Goal: Check status

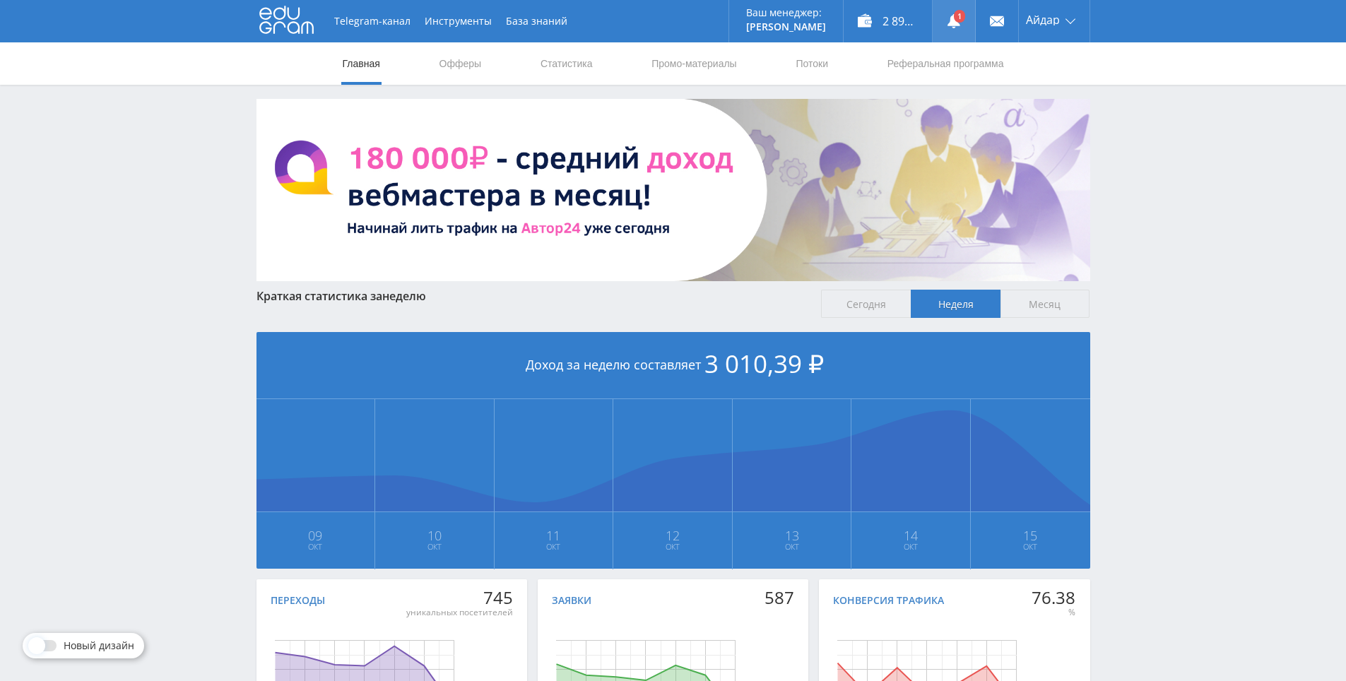
click at [958, 8] on link at bounding box center [954, 21] width 42 height 42
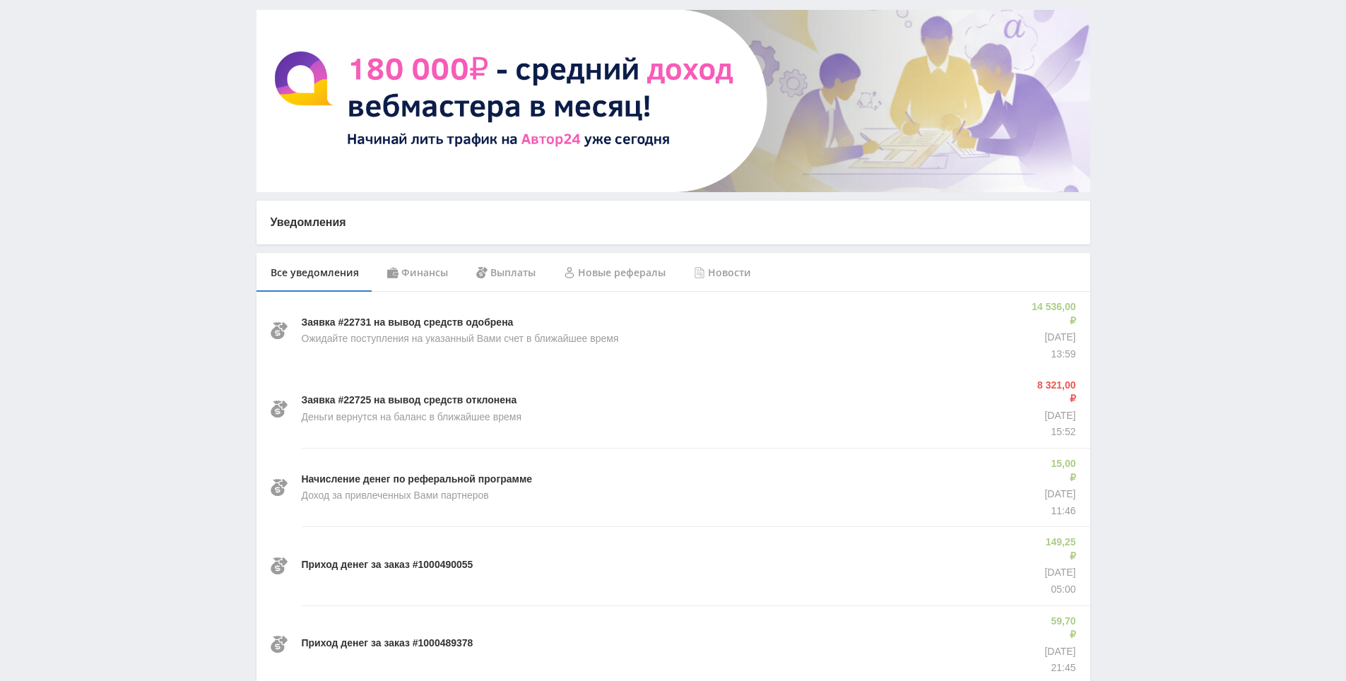
drag, startPoint x: 1167, startPoint y: 418, endPoint x: 1167, endPoint y: 432, distance: 14.1
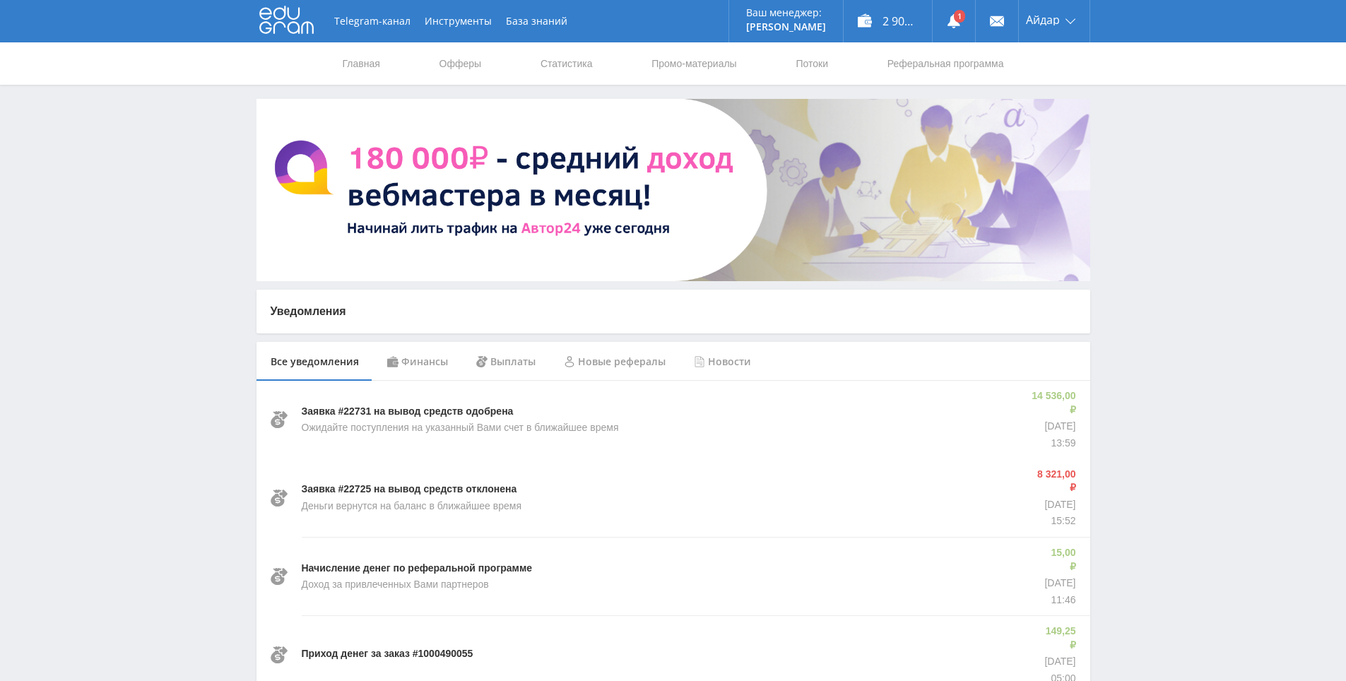
drag, startPoint x: 1167, startPoint y: 432, endPoint x: 1134, endPoint y: 298, distance: 138.5
click at [546, 61] on link "Статистика" at bounding box center [566, 63] width 55 height 42
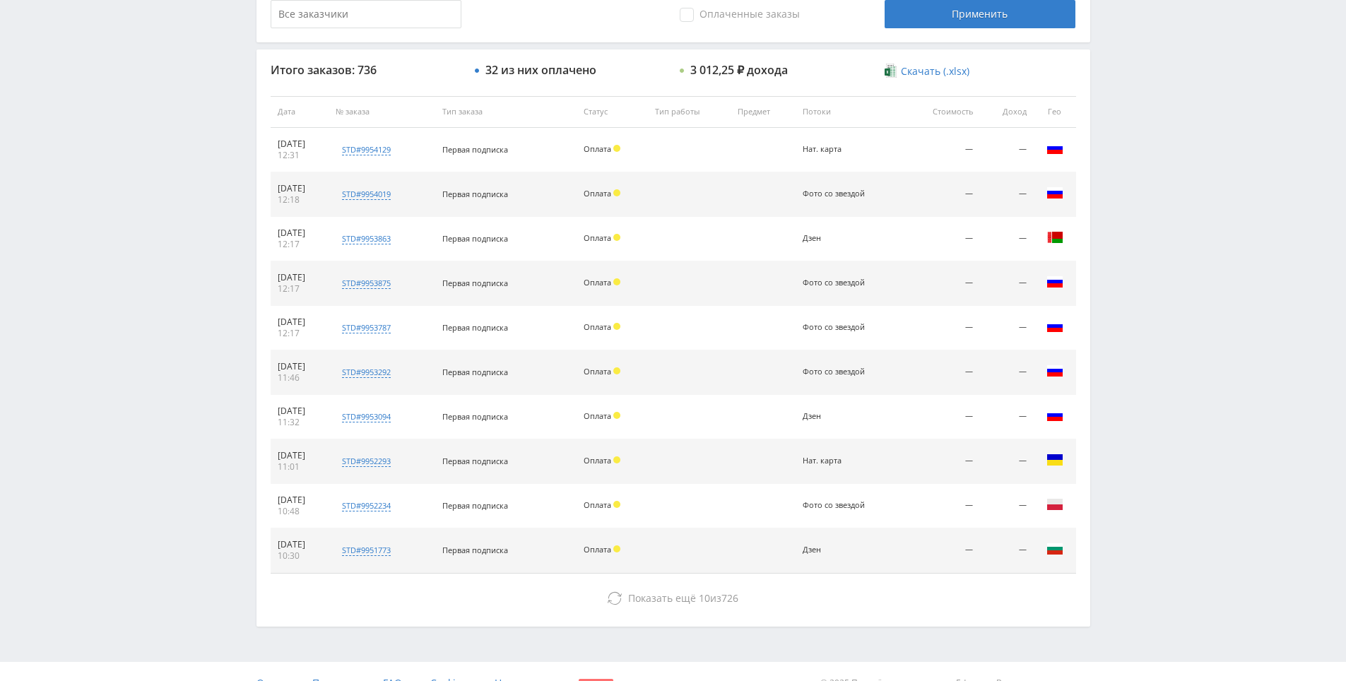
drag, startPoint x: 1224, startPoint y: 384, endPoint x: 1208, endPoint y: 499, distance: 116.2
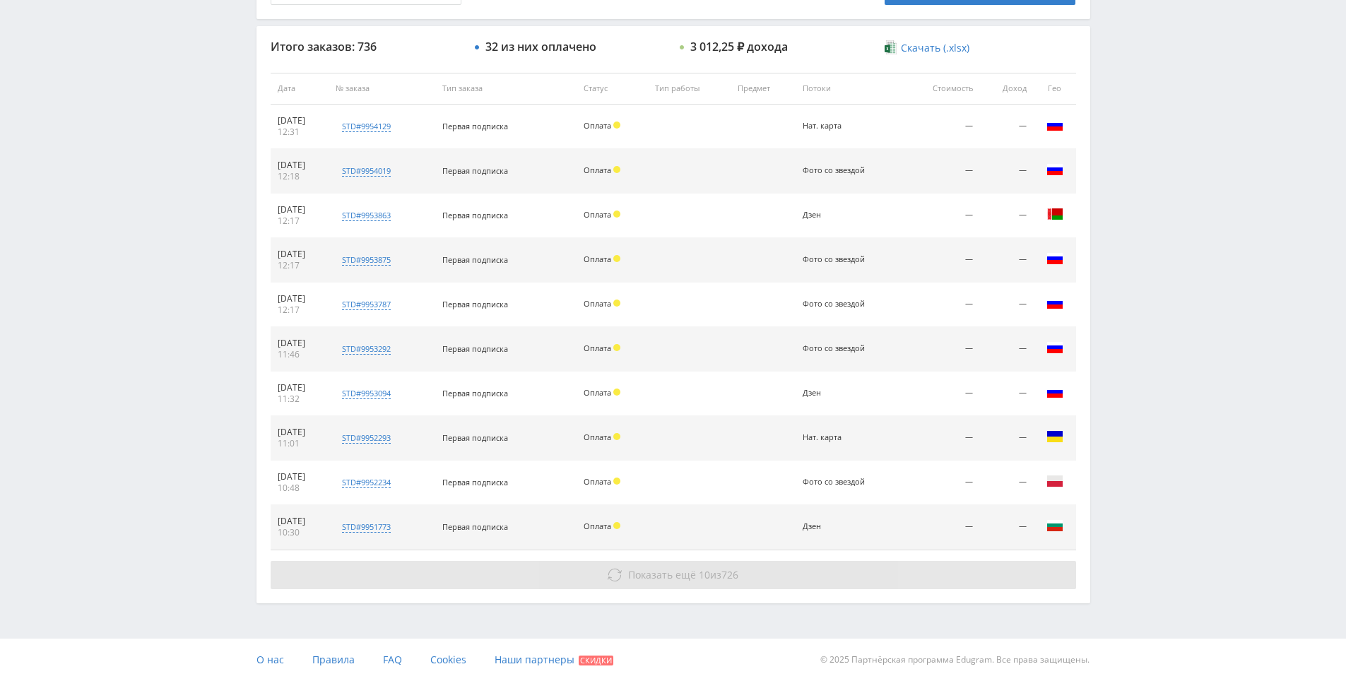
click at [812, 577] on button "Показать ещё 10 из 726" at bounding box center [674, 575] width 806 height 28
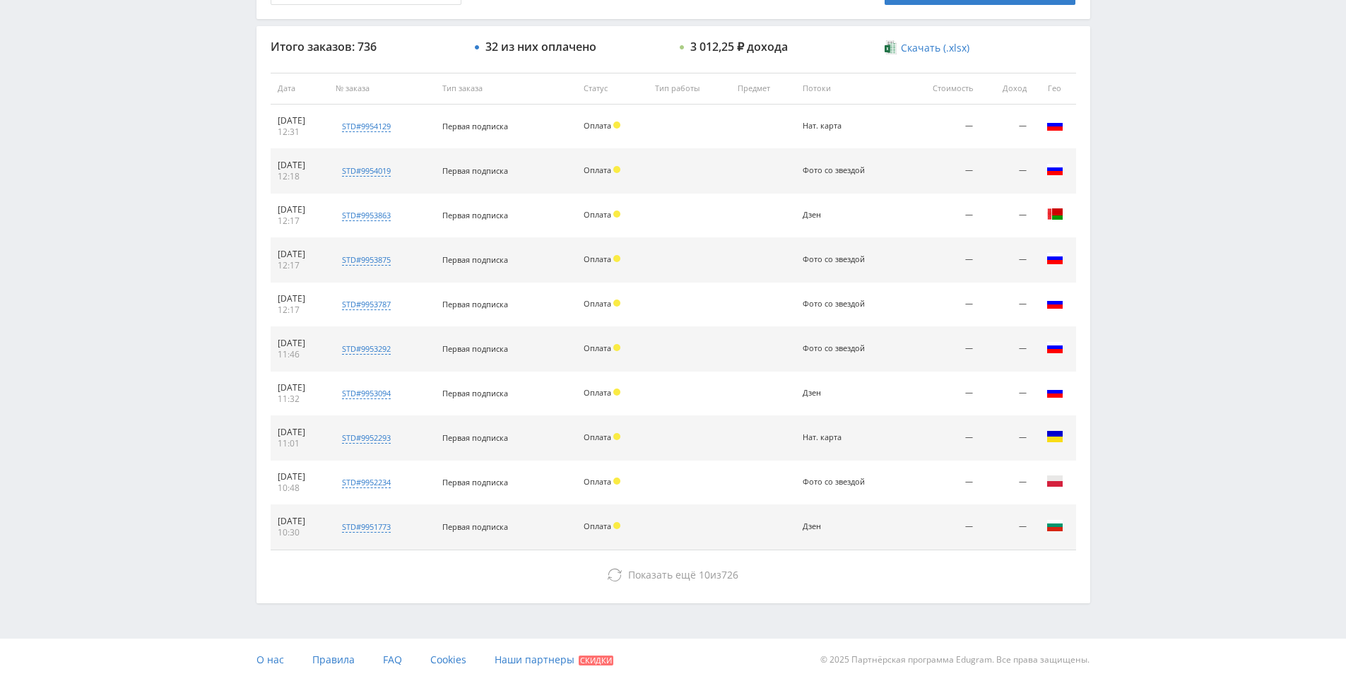
drag, startPoint x: 1126, startPoint y: 387, endPoint x: 1131, endPoint y: 377, distance: 11.4
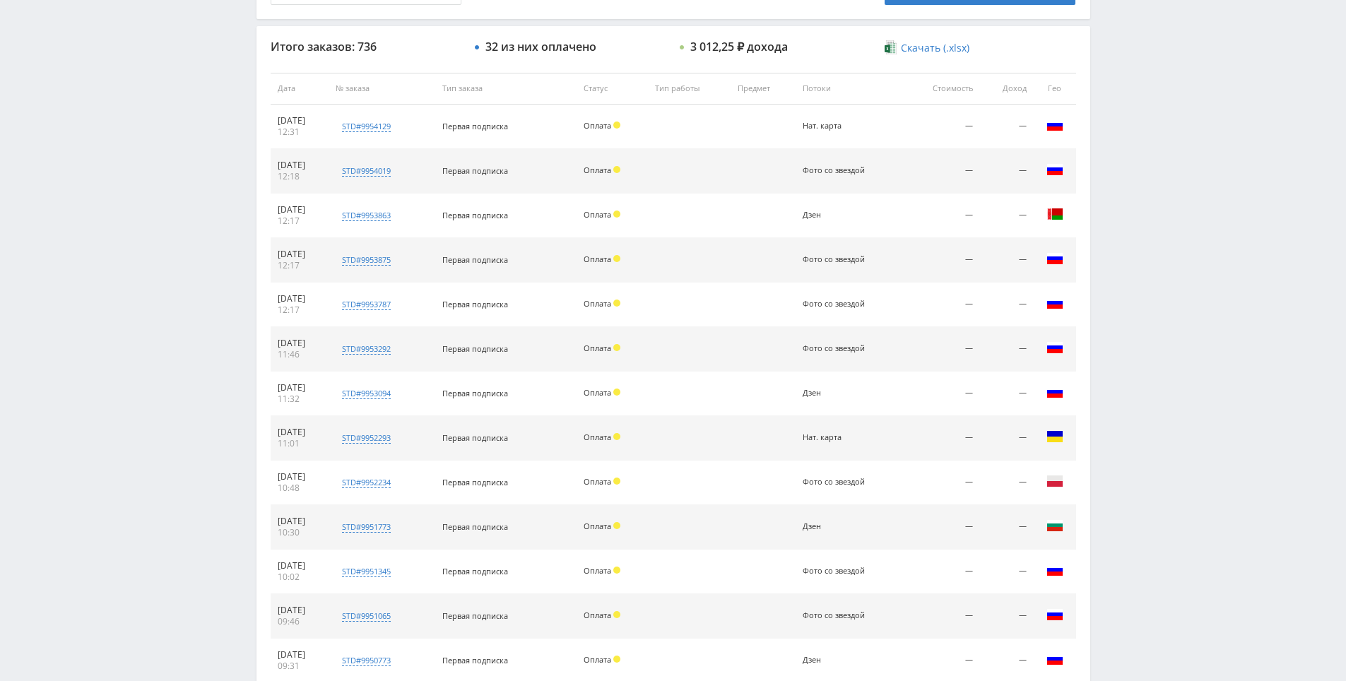
click at [1139, 281] on div "Telegram-канал Инструменты База знаний Ваш менеджер: Alex Alex Online @edugram_…" at bounding box center [673, 310] width 1346 height 1632
click at [1139, 284] on div "Telegram-канал Инструменты База знаний Ваш менеджер: Alex Alex Online @edugram_…" at bounding box center [673, 310] width 1346 height 1632
click at [1129, 226] on div "Telegram-канал Инструменты База знаний Ваш менеджер: Alex Alex Online @edugram_…" at bounding box center [673, 310] width 1346 height 1632
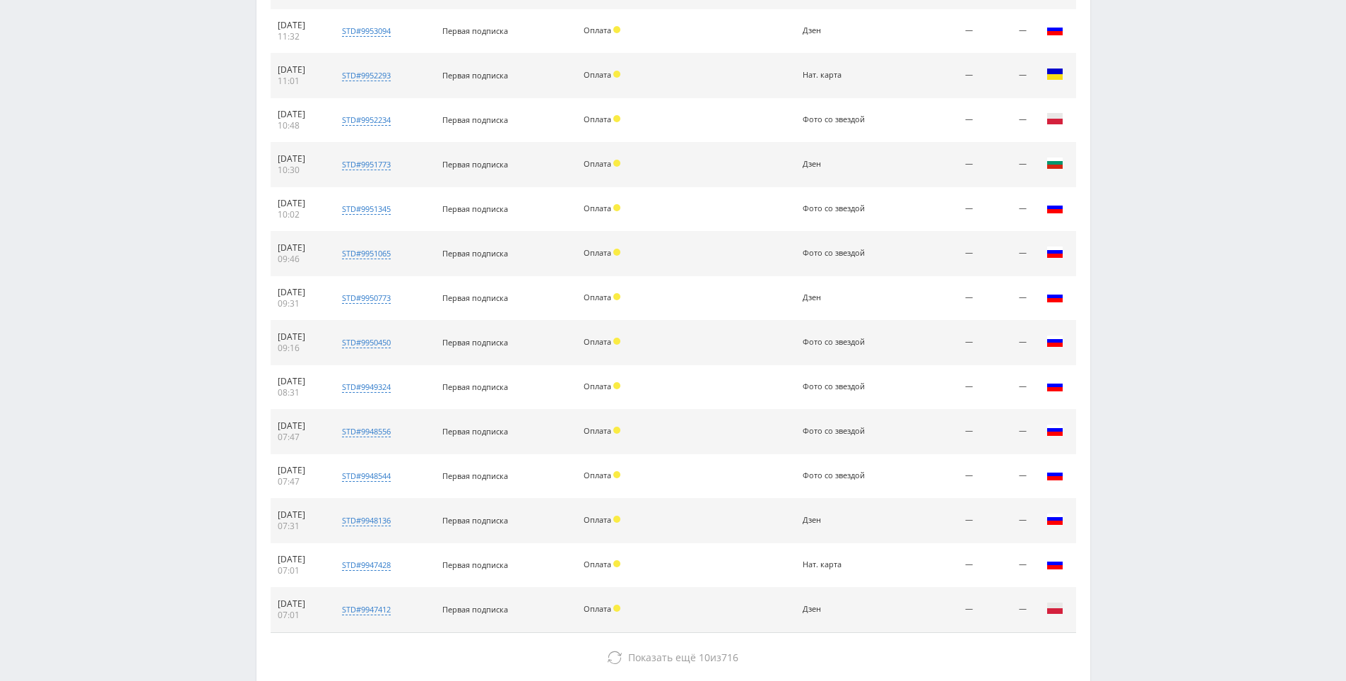
scroll to position [951, 0]
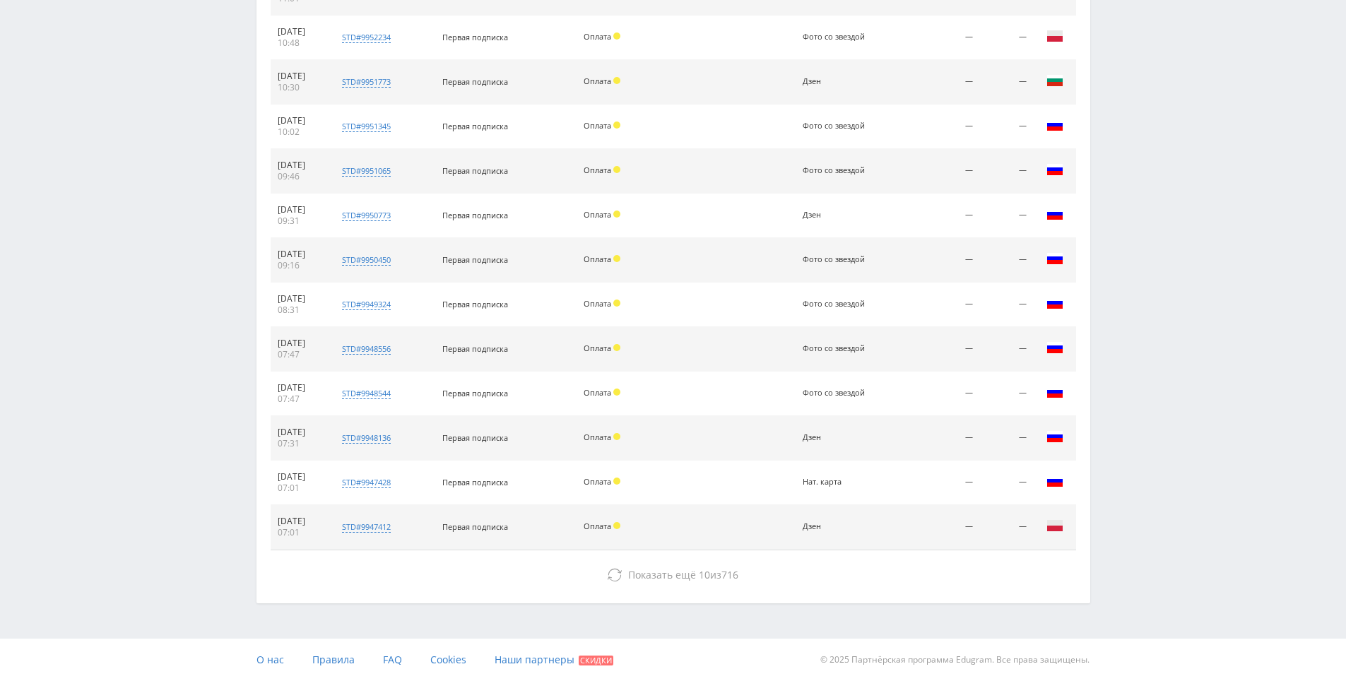
drag, startPoint x: 1126, startPoint y: 301, endPoint x: 1125, endPoint y: 495, distance: 193.6
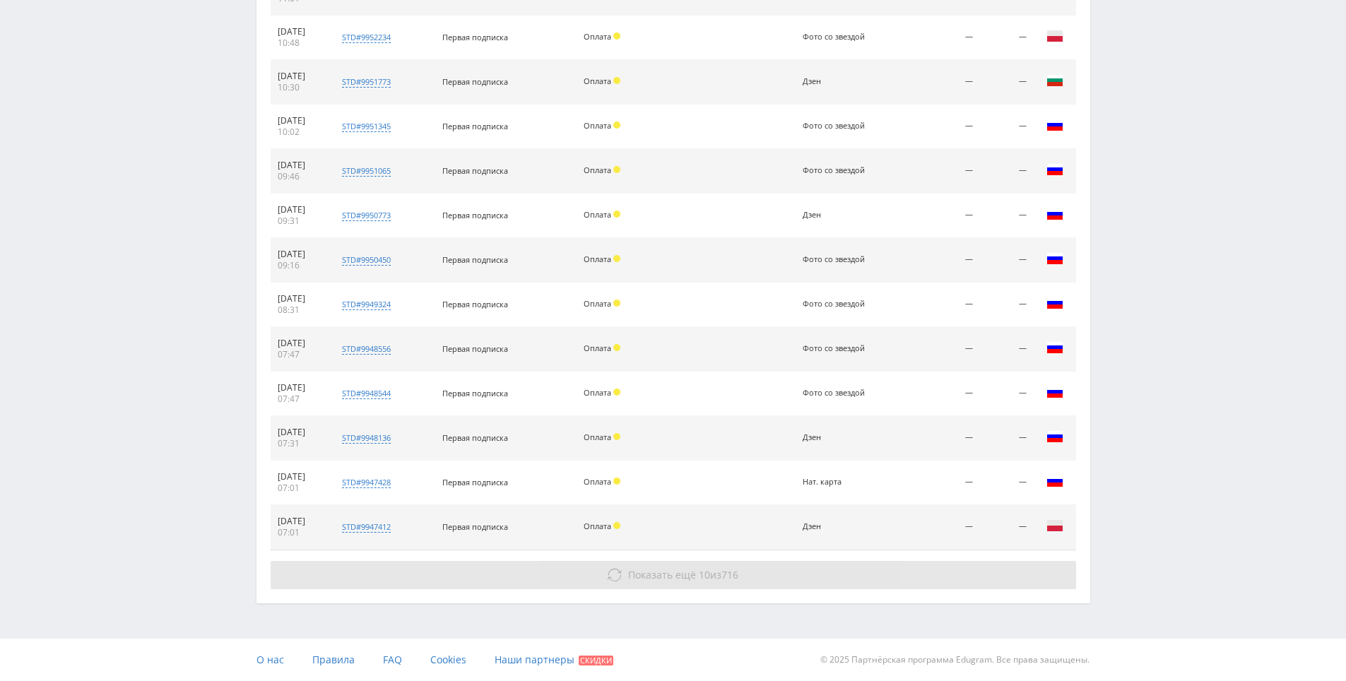
click at [912, 573] on button "Показать ещё 10 из 716" at bounding box center [674, 575] width 806 height 28
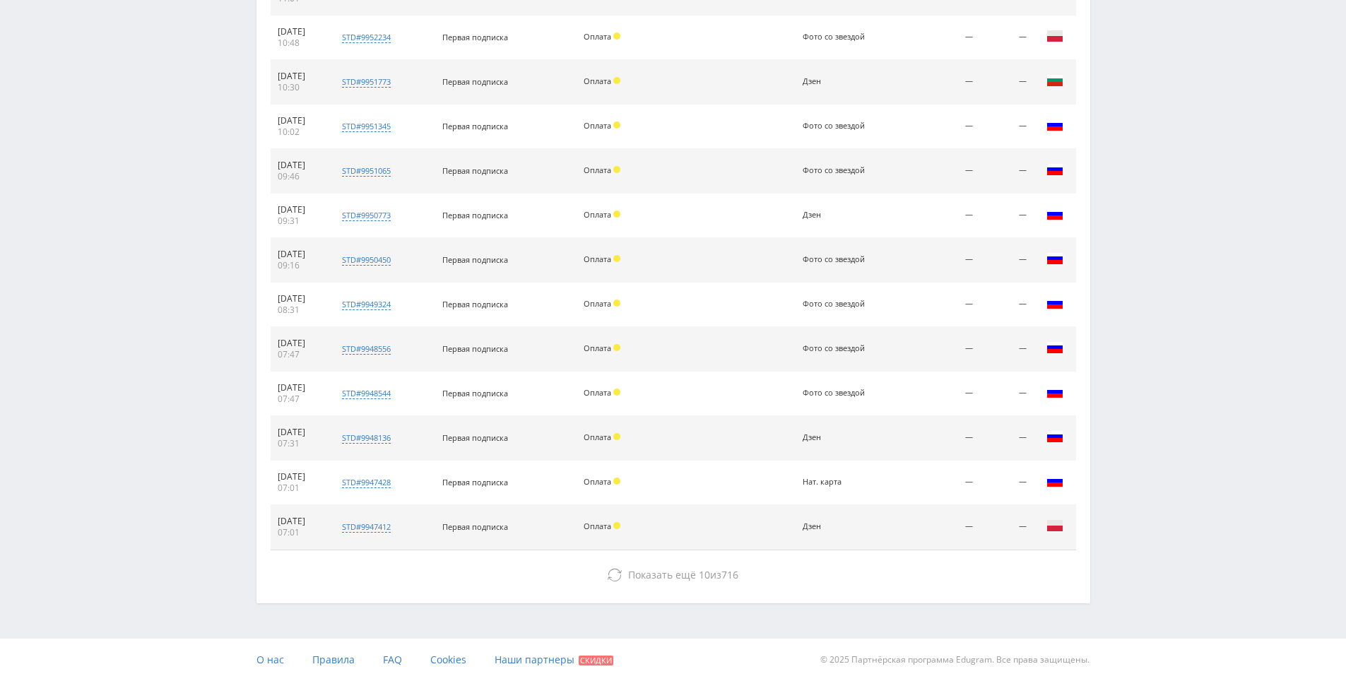
drag, startPoint x: 1150, startPoint y: 440, endPoint x: 1138, endPoint y: 553, distance: 113.8
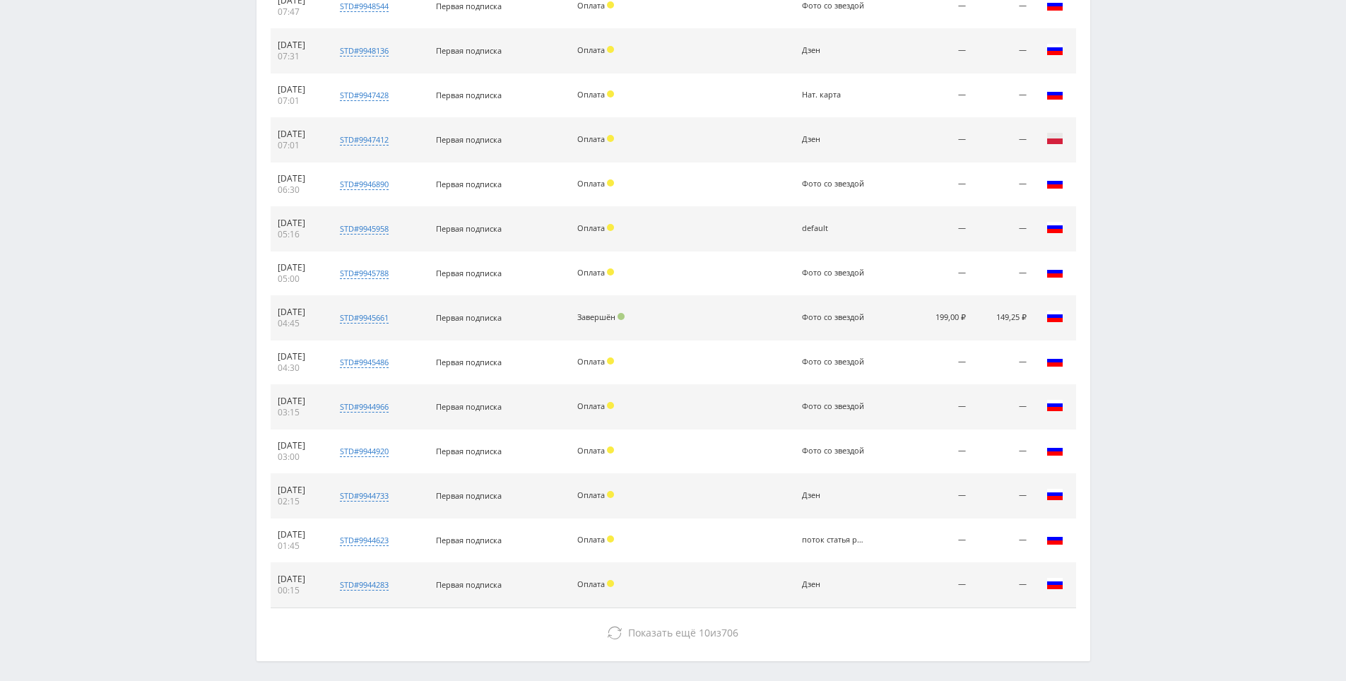
drag, startPoint x: 1138, startPoint y: 464, endPoint x: 1138, endPoint y: 596, distance: 132.9
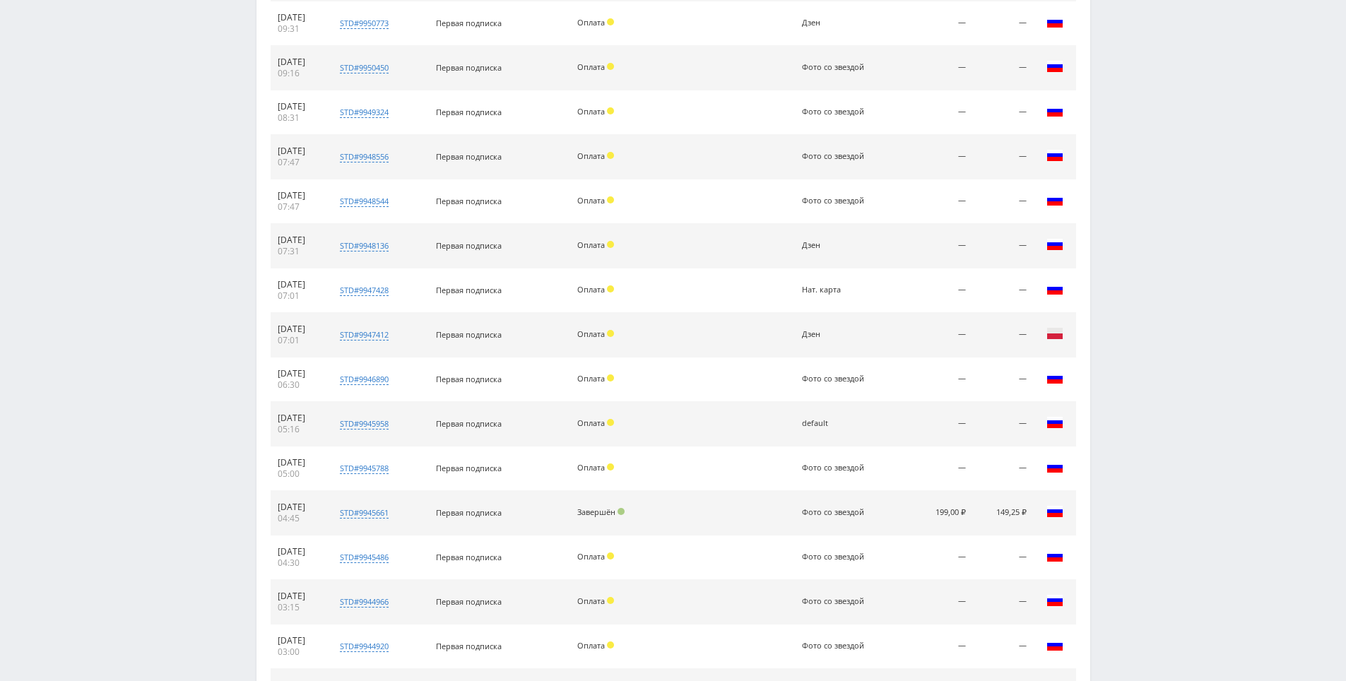
scroll to position [0, 0]
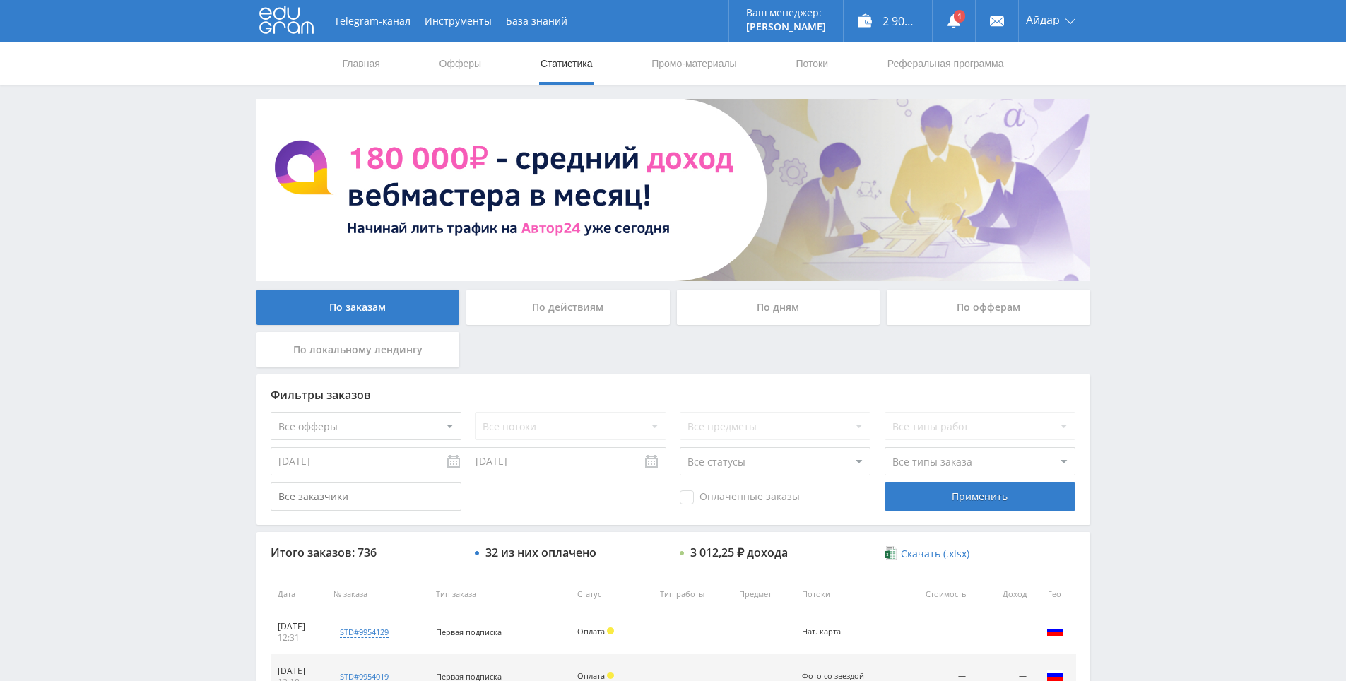
drag, startPoint x: 1138, startPoint y: 579, endPoint x: 1155, endPoint y: 314, distance: 264.9
drag, startPoint x: 1177, startPoint y: 220, endPoint x: 1168, endPoint y: 175, distance: 46.2
drag, startPoint x: 1186, startPoint y: 515, endPoint x: 1143, endPoint y: 317, distance: 202.5
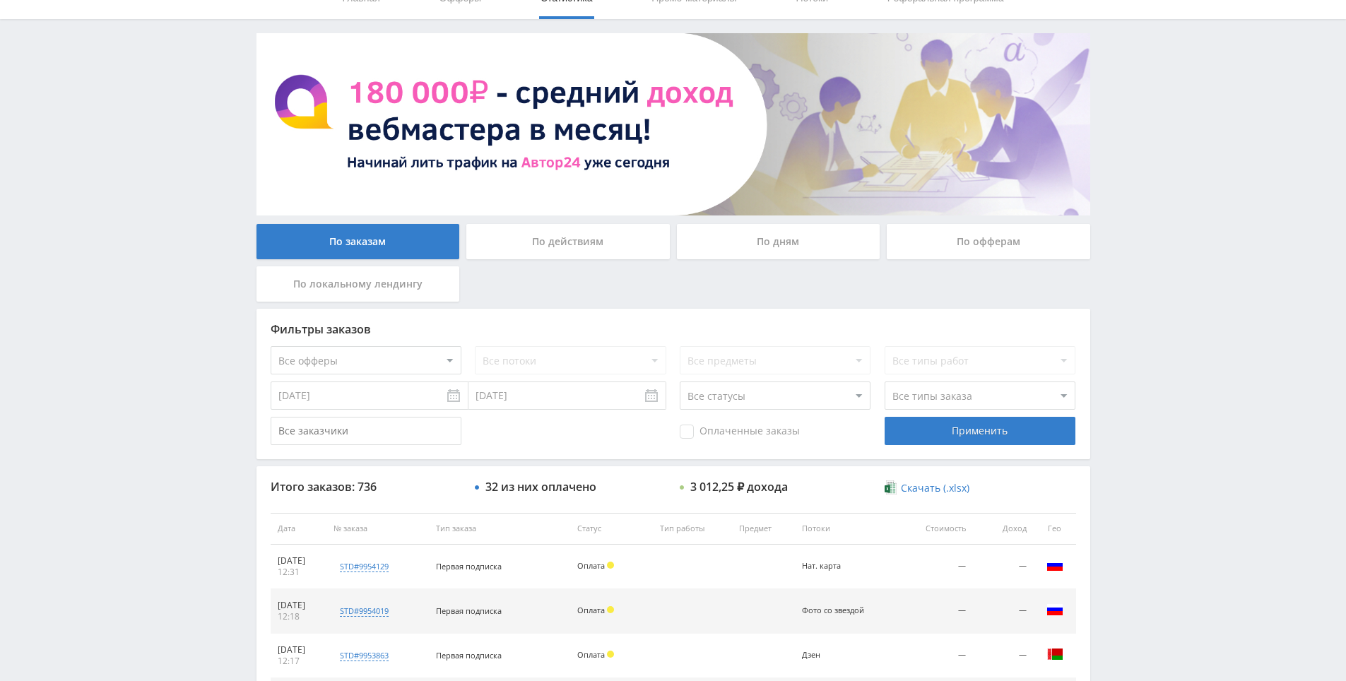
scroll to position [94, 0]
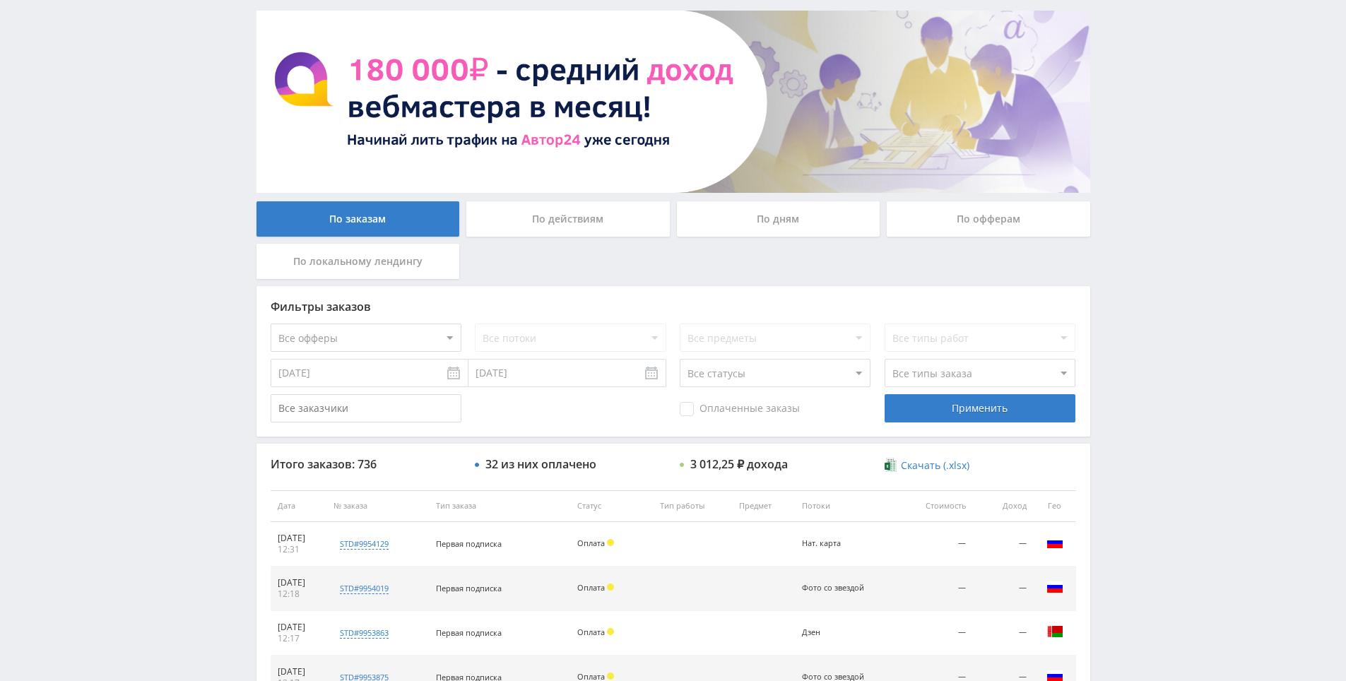
drag, startPoint x: 1153, startPoint y: 417, endPoint x: 1155, endPoint y: 448, distance: 31.2
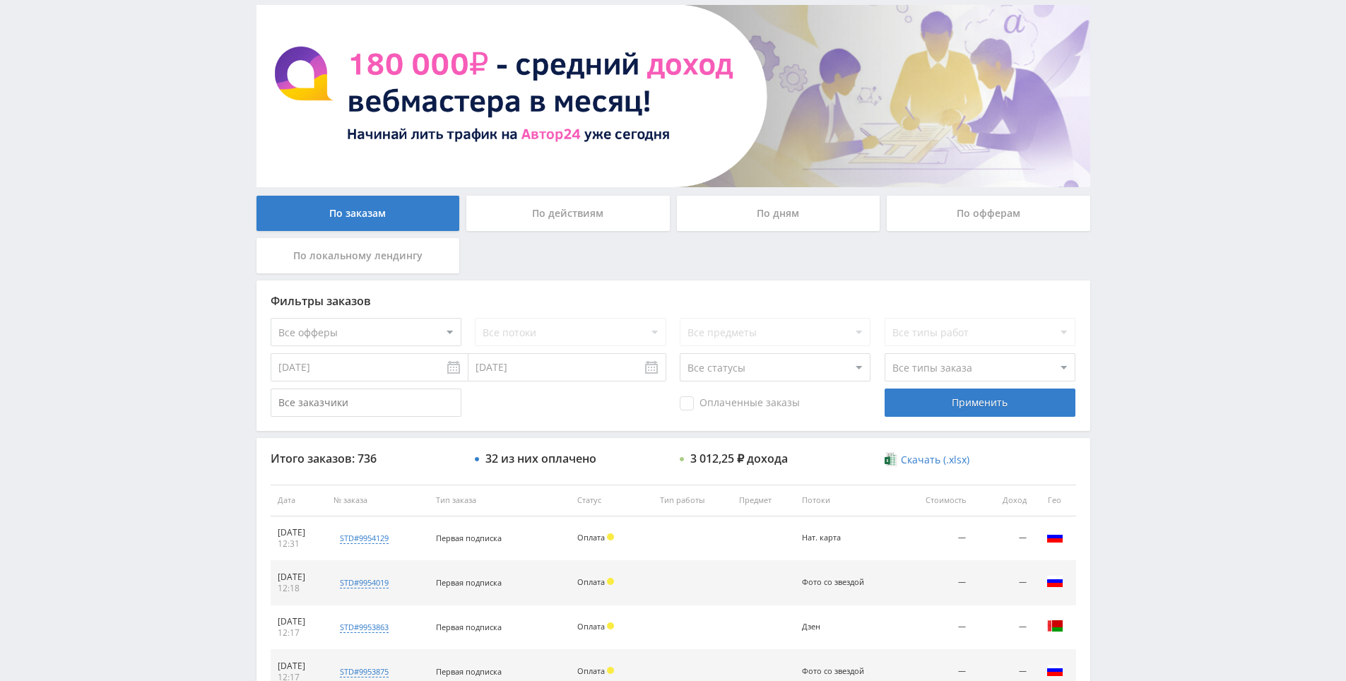
scroll to position [0, 0]
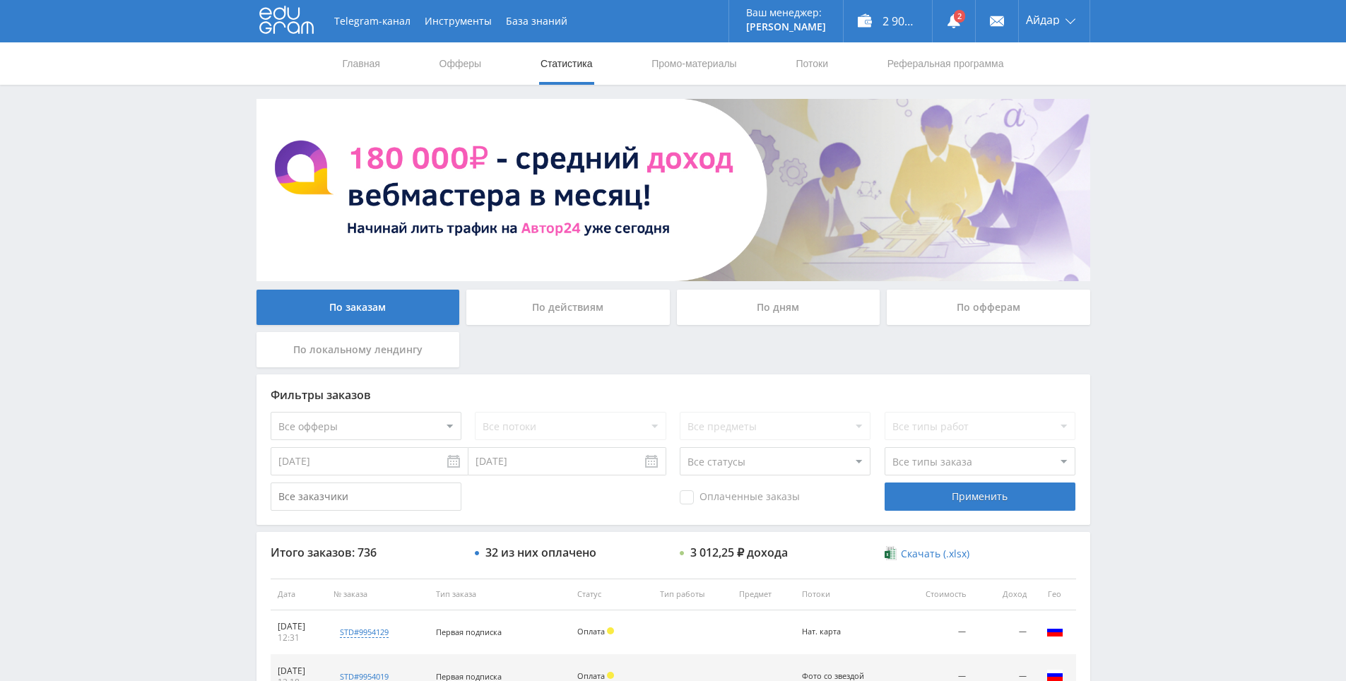
drag, startPoint x: 1155, startPoint y: 448, endPoint x: 1061, endPoint y: 53, distance: 406.2
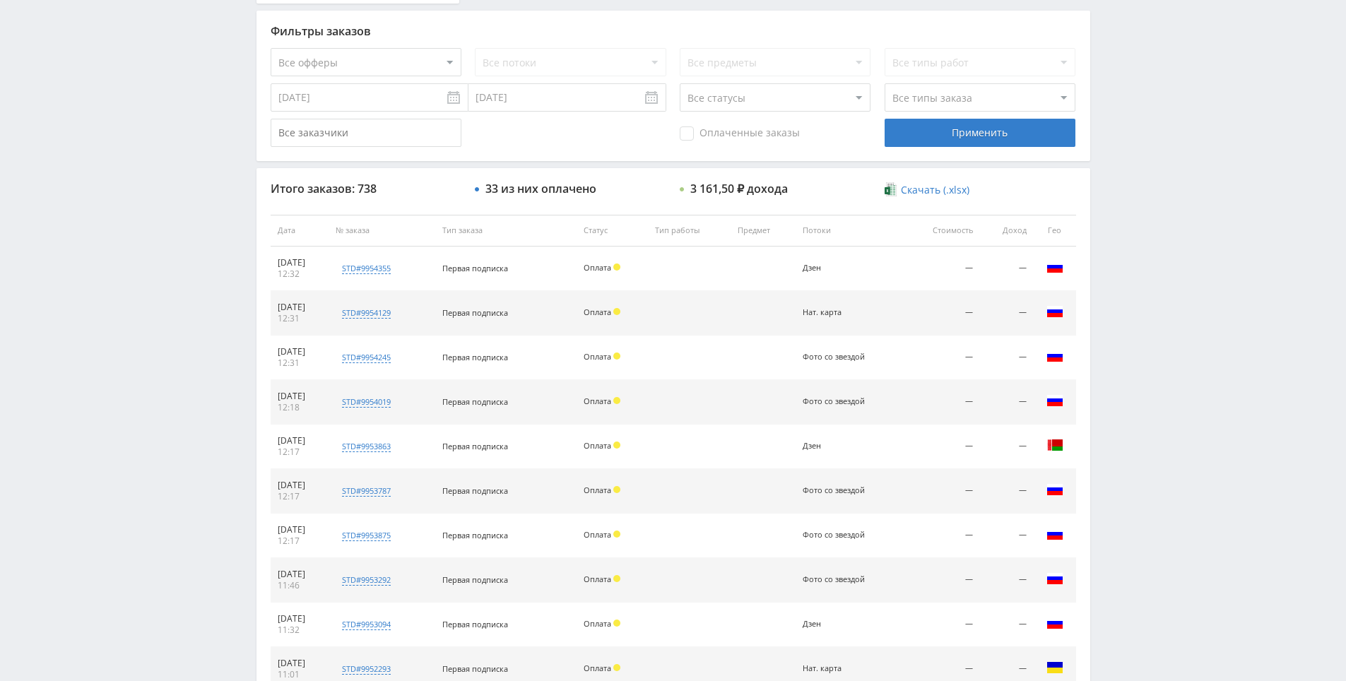
scroll to position [506, 0]
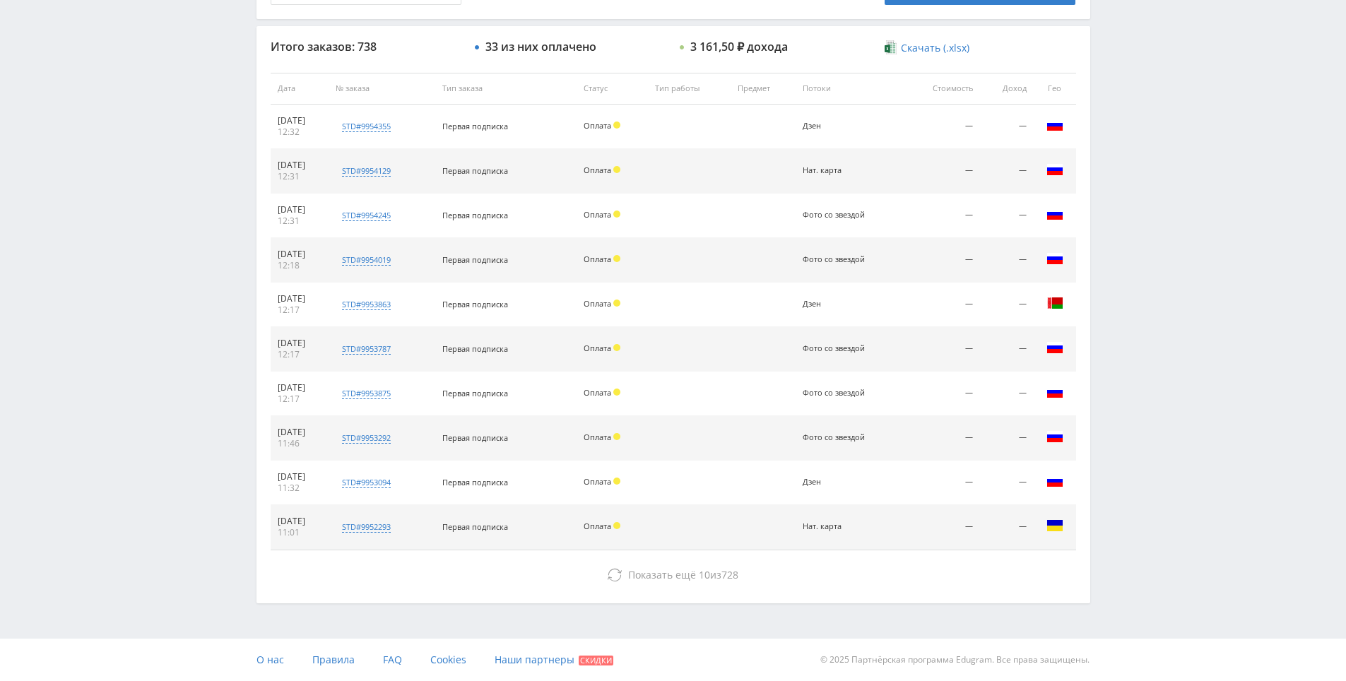
drag, startPoint x: 1169, startPoint y: 295, endPoint x: 1152, endPoint y: 415, distance: 121.3
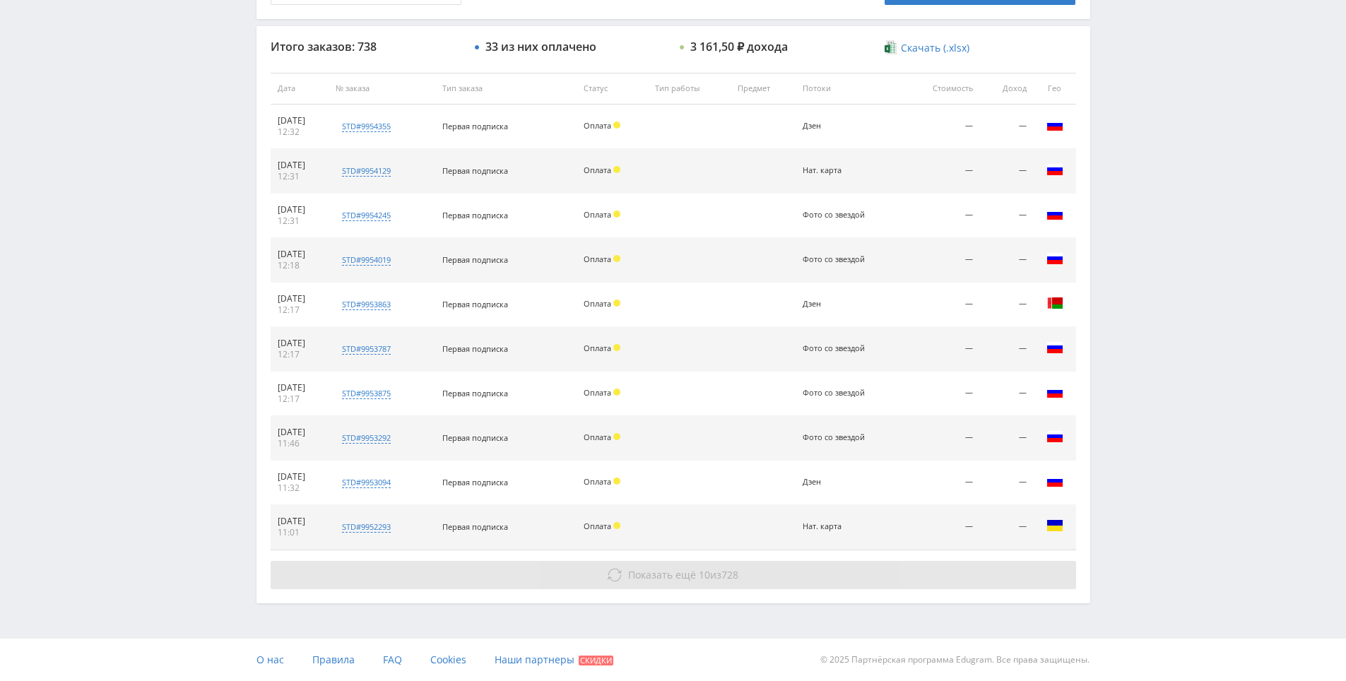
click at [814, 569] on button "Показать ещё 10 из 728" at bounding box center [674, 575] width 806 height 28
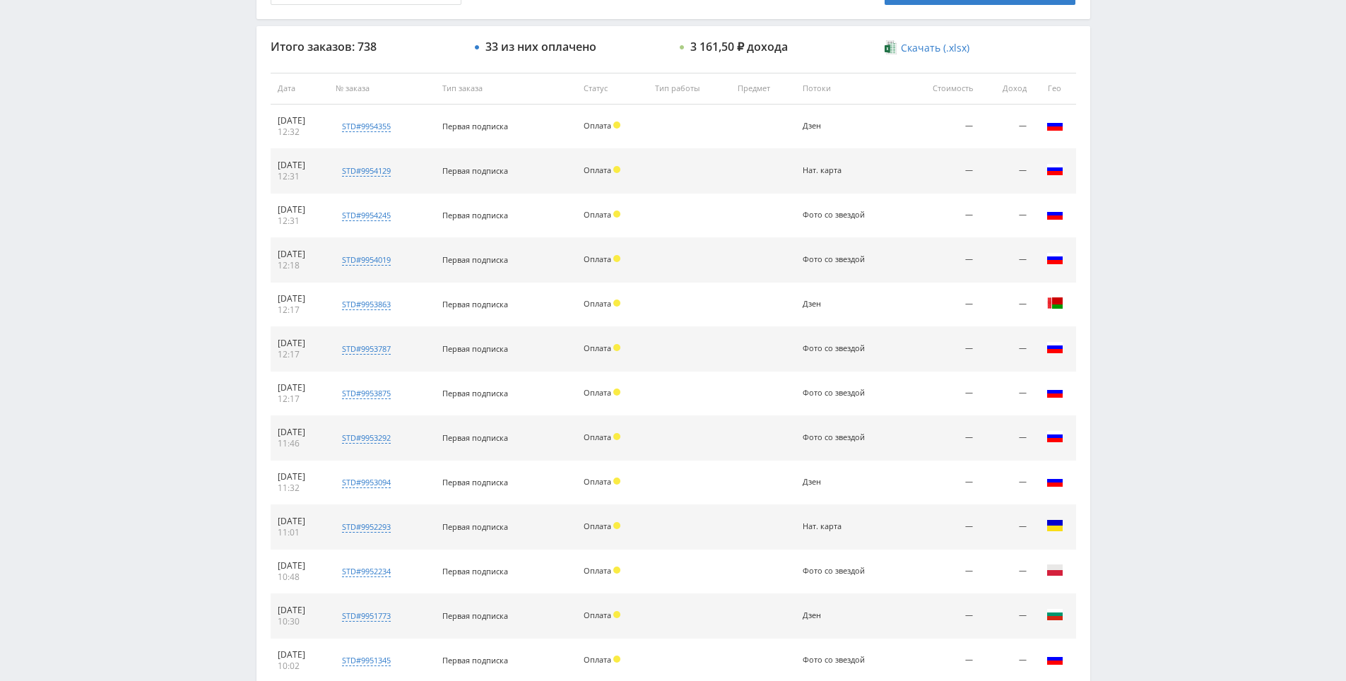
drag, startPoint x: 1209, startPoint y: 344, endPoint x: 1181, endPoint y: 430, distance: 90.1
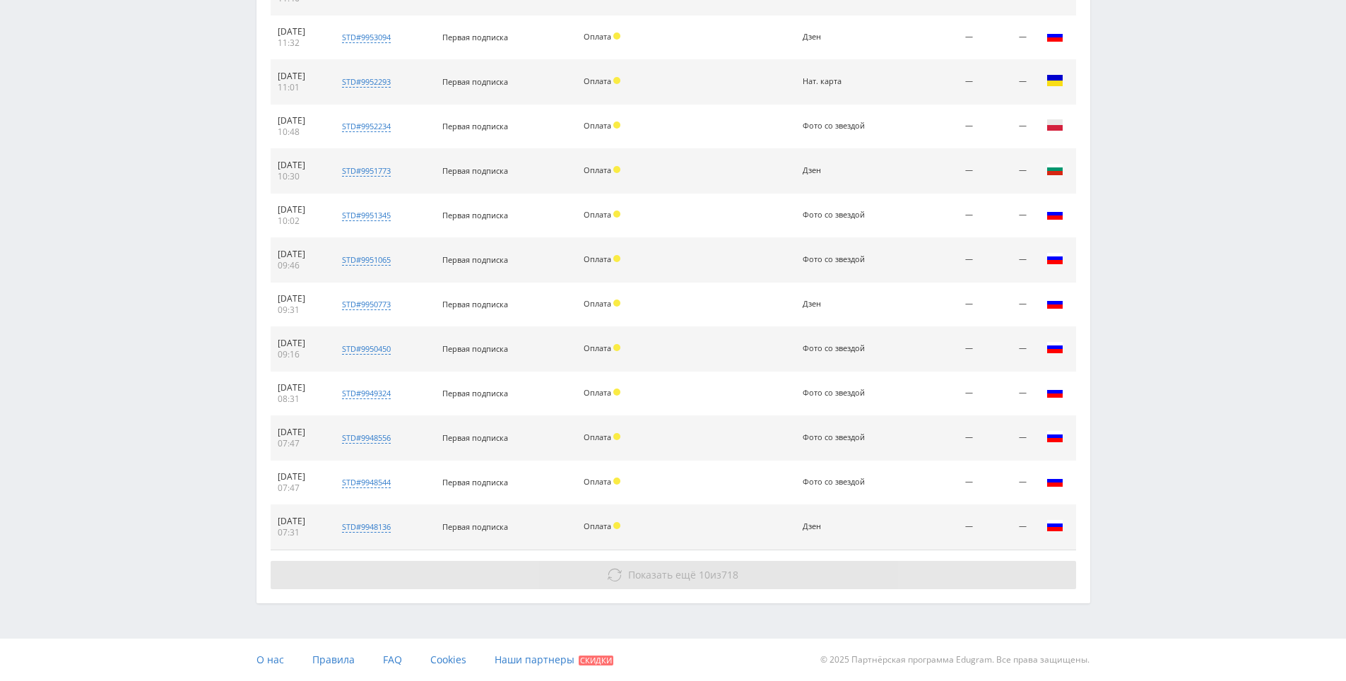
click at [883, 574] on button "Показать ещё 10 из 718" at bounding box center [674, 575] width 806 height 28
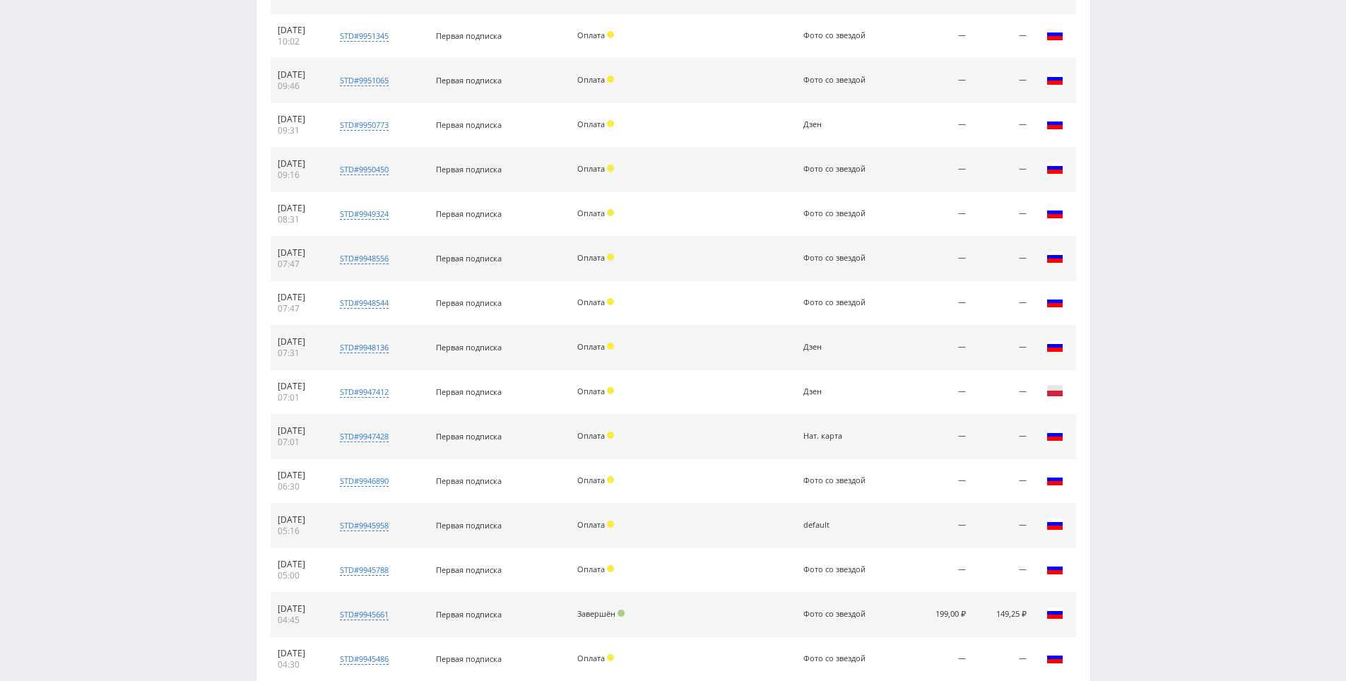
scroll to position [1396, 0]
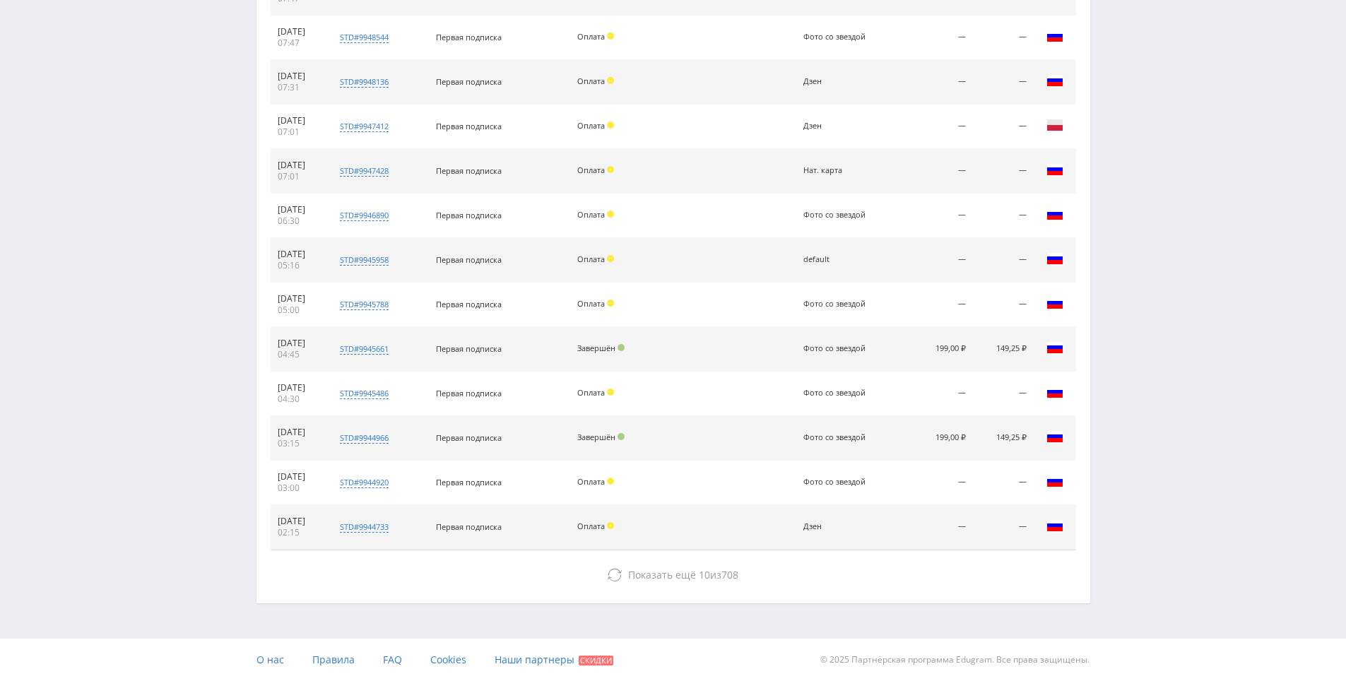
drag, startPoint x: 1201, startPoint y: 437, endPoint x: 1186, endPoint y: 548, distance: 111.2
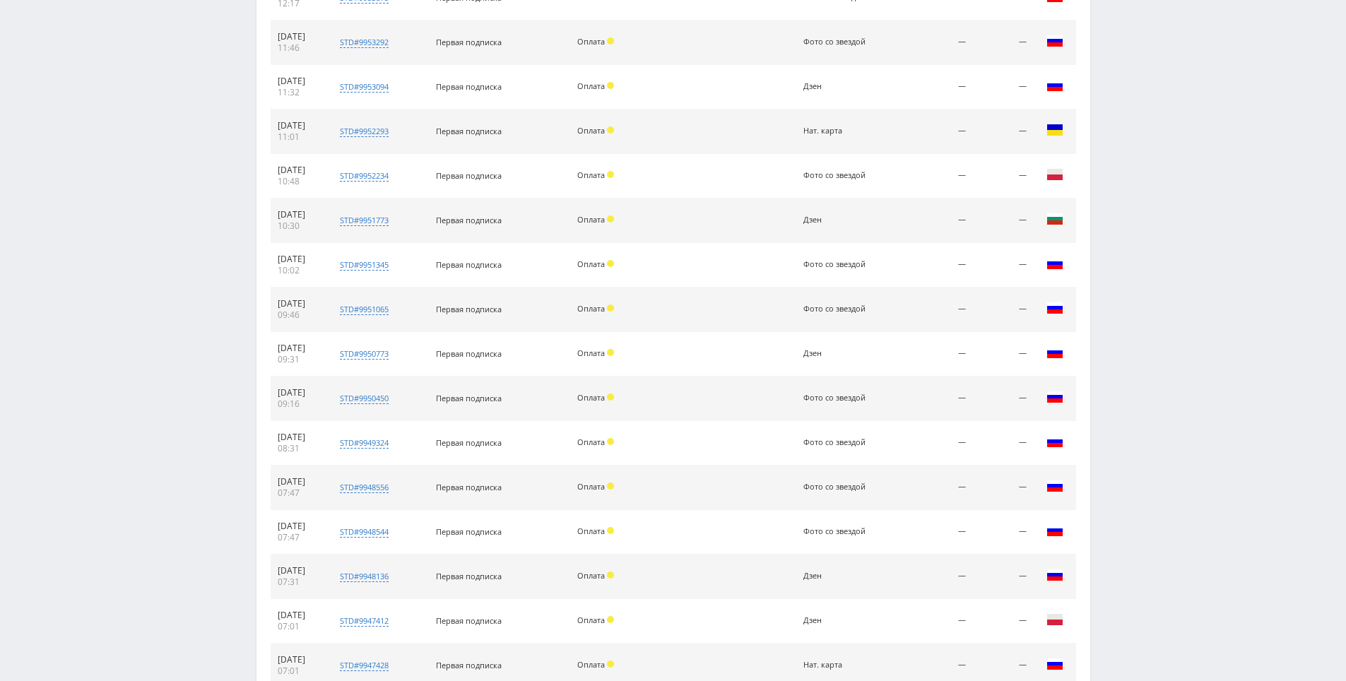
scroll to position [0, 0]
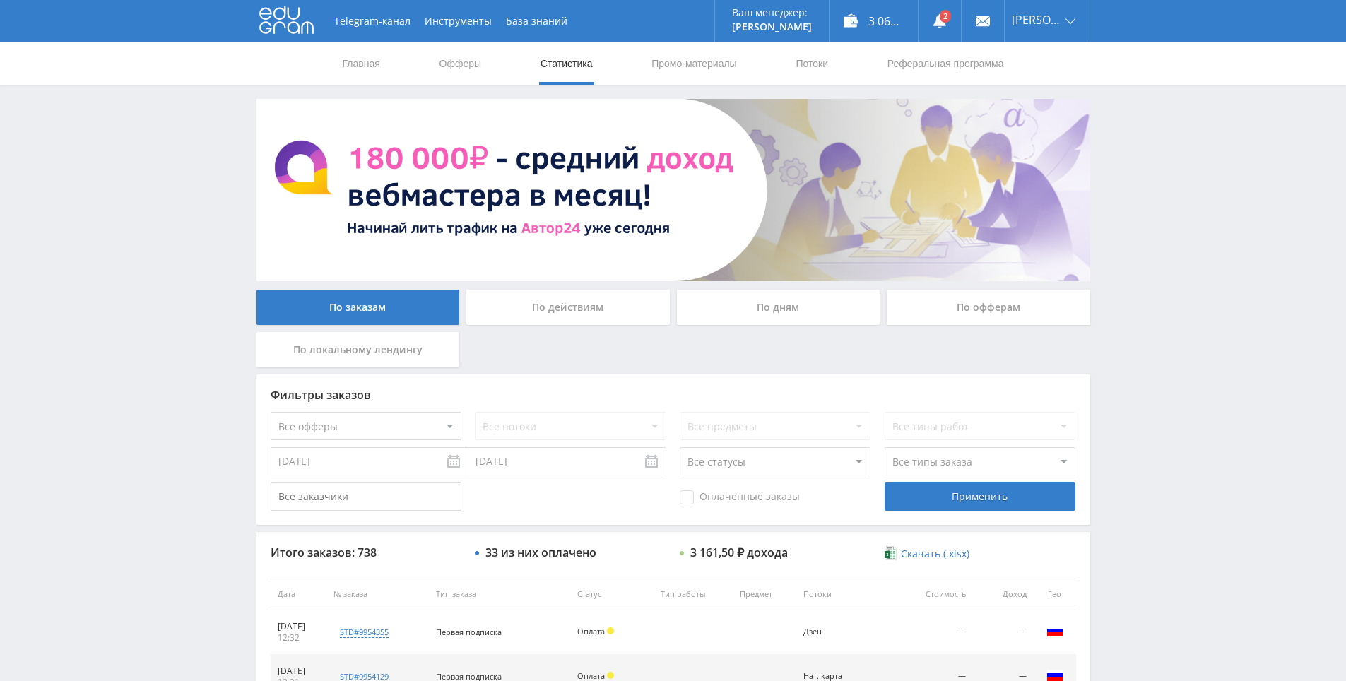
drag, startPoint x: 1213, startPoint y: 490, endPoint x: 1059, endPoint y: 103, distance: 416.4
click at [955, 35] on link at bounding box center [940, 21] width 42 height 42
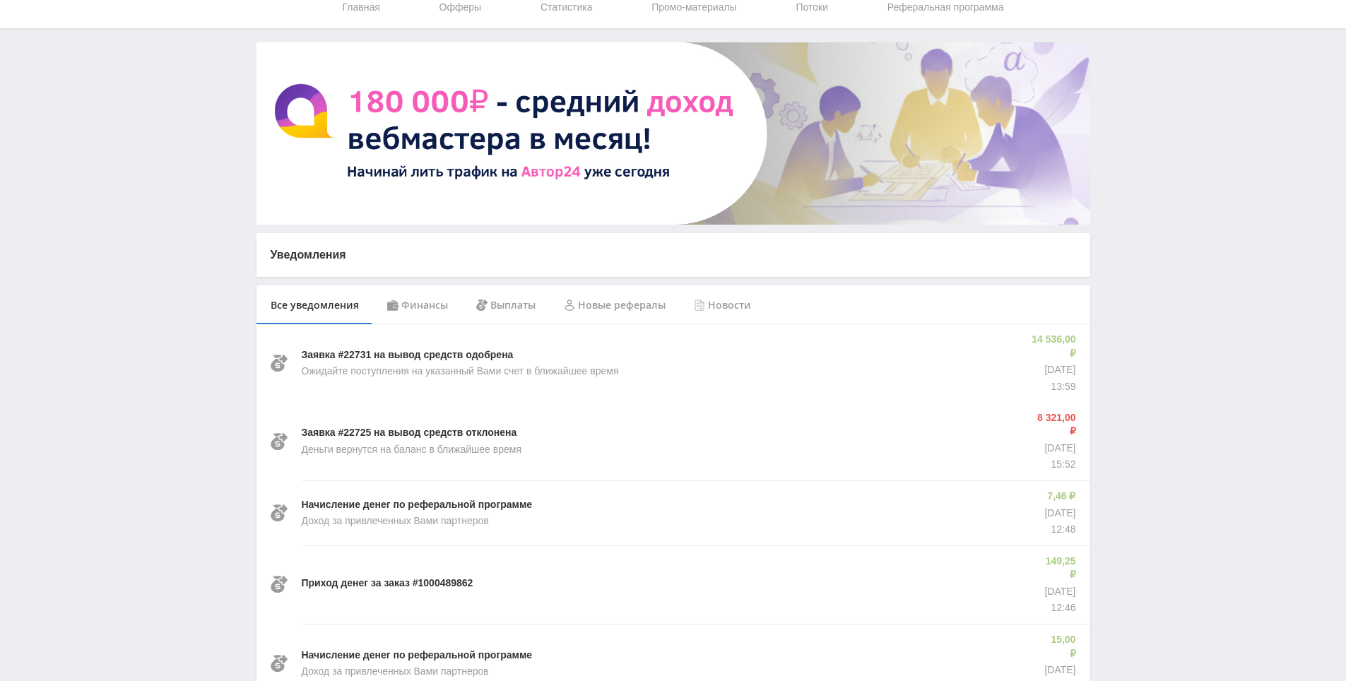
scroll to position [141, 0]
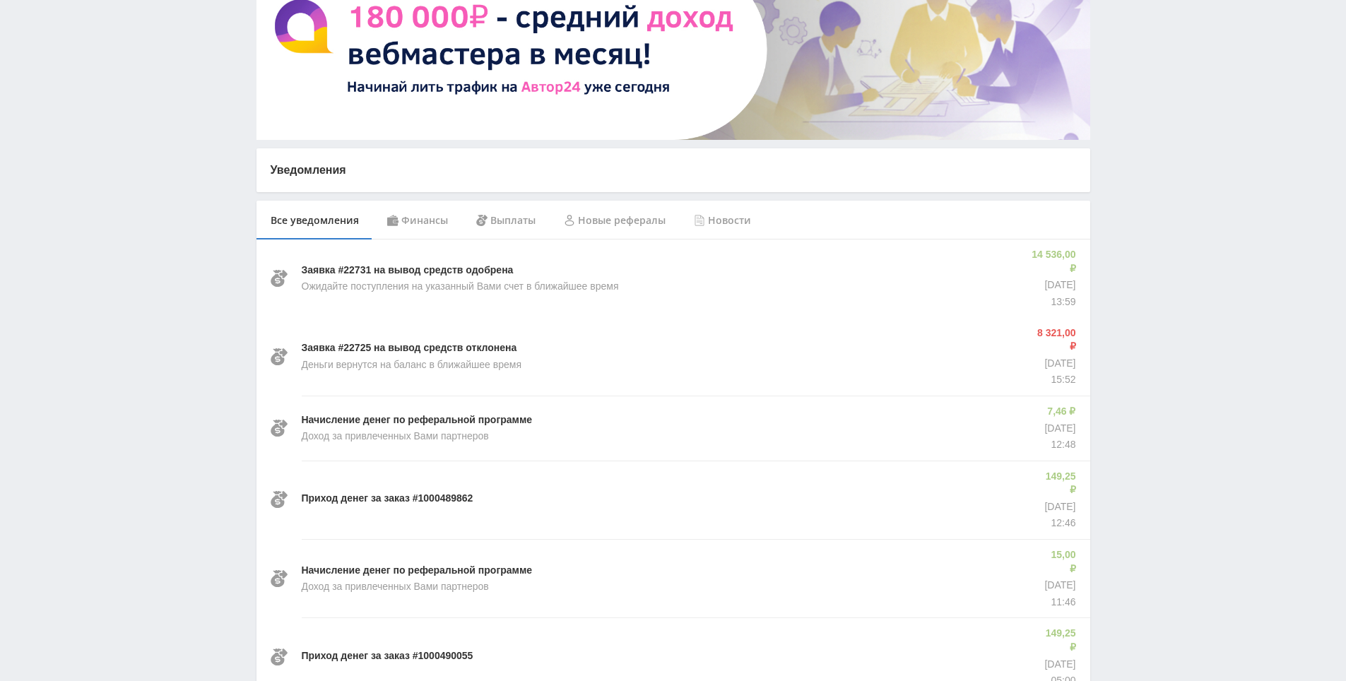
drag, startPoint x: 1160, startPoint y: 372, endPoint x: 1160, endPoint y: 277, distance: 94.7
click at [1160, 276] on div "Telegram-канал Инструменты База знаний Ваш менеджер: Alex Alex Online @edugram_…" at bounding box center [673, 678] width 1346 height 1638
click at [1160, 277] on div "Telegram-канал Инструменты База знаний Ваш менеджер: Alex Alex Online @edugram_…" at bounding box center [673, 678] width 1346 height 1638
click at [1163, 206] on div "Telegram-канал Инструменты База знаний Ваш менеджер: Alex Alex Online @edugram_…" at bounding box center [673, 678] width 1346 height 1638
click at [1165, 223] on div "Telegram-канал Инструменты База знаний Ваш менеджер: Alex Alex Online @edugram_…" at bounding box center [673, 678] width 1346 height 1638
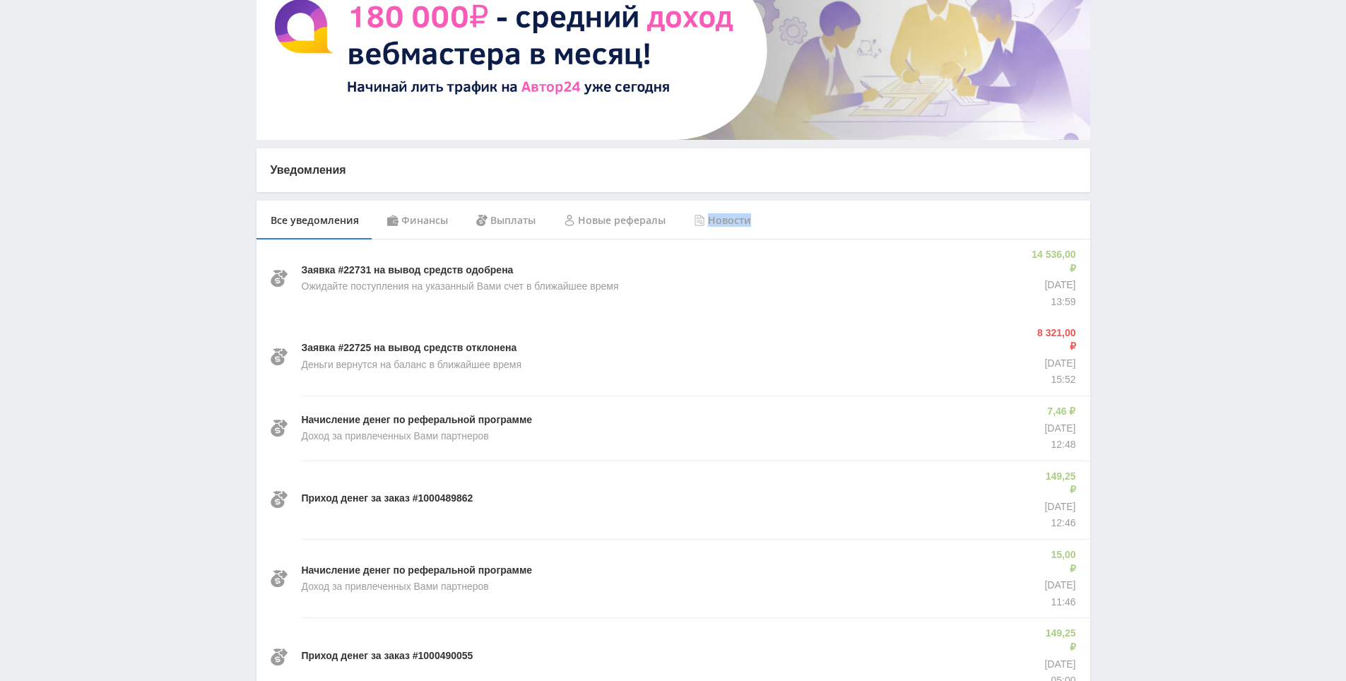
click at [1165, 224] on div "Telegram-канал Инструменты База знаний Ваш менеджер: Alex Alex Online @edugram_…" at bounding box center [673, 678] width 1346 height 1638
click at [1159, 182] on div "Telegram-канал Инструменты База знаний Ваш менеджер: Alex Alex Online @edugram_…" at bounding box center [673, 678] width 1346 height 1638
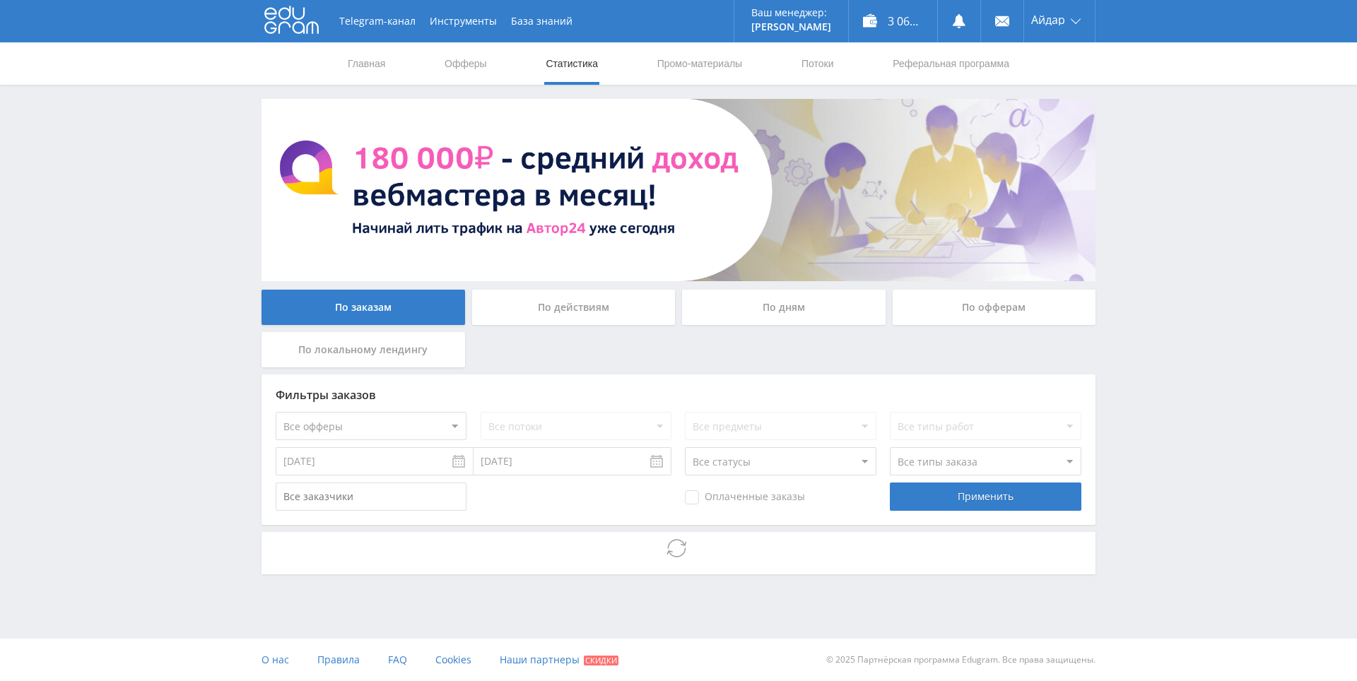
drag, startPoint x: 0, startPoint y: 0, endPoint x: 1193, endPoint y: 237, distance: 1216.3
click at [1193, 237] on div "Telegram-канал Инструменты База знаний Ваш менеджер: [PERSON_NAME] Online @edug…" at bounding box center [678, 326] width 1357 height 652
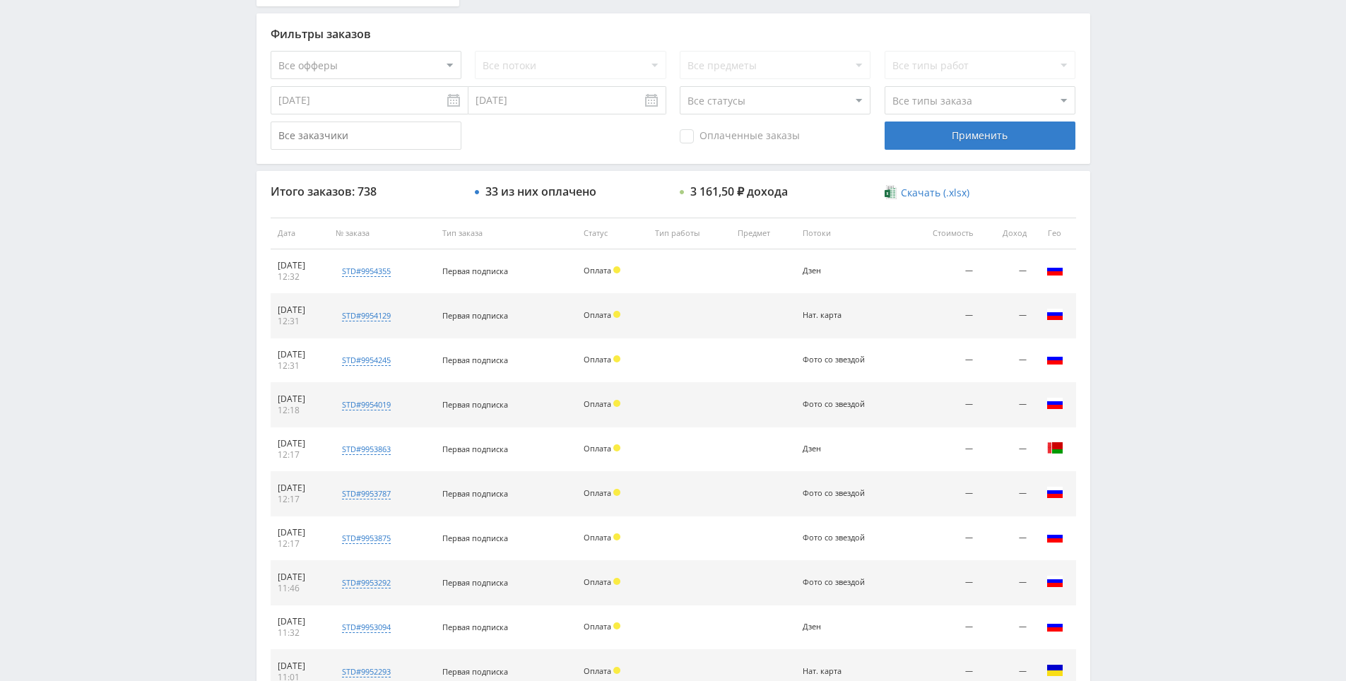
drag, startPoint x: 1163, startPoint y: 276, endPoint x: 1153, endPoint y: 425, distance: 148.7
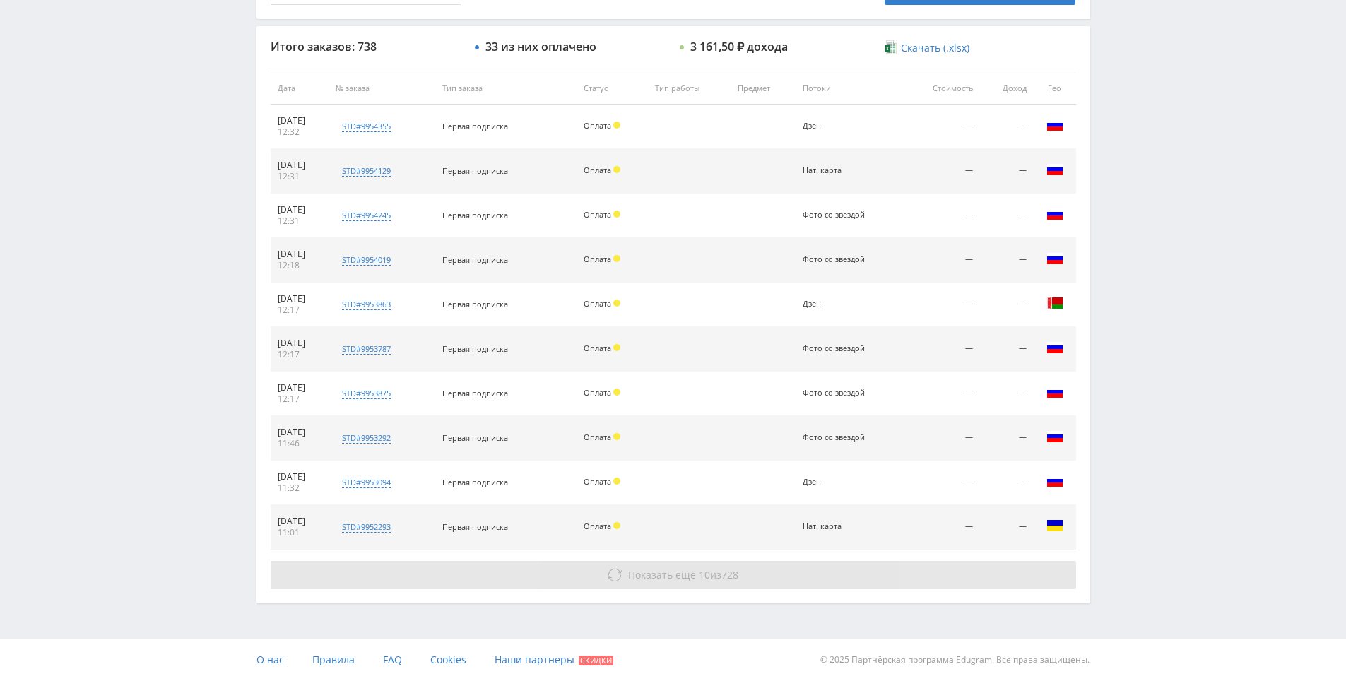
click at [907, 586] on button "Показать ещё 10 из 728" at bounding box center [674, 575] width 806 height 28
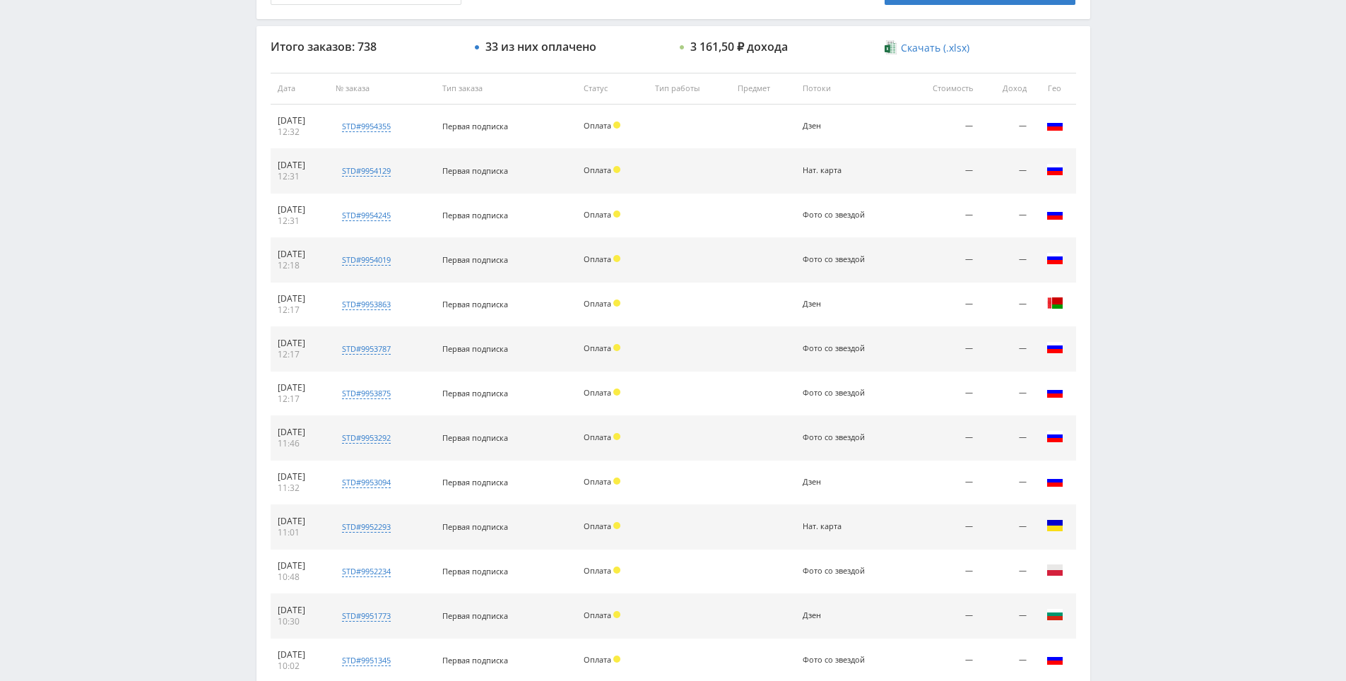
drag, startPoint x: 1172, startPoint y: 420, endPoint x: 1167, endPoint y: 447, distance: 27.4
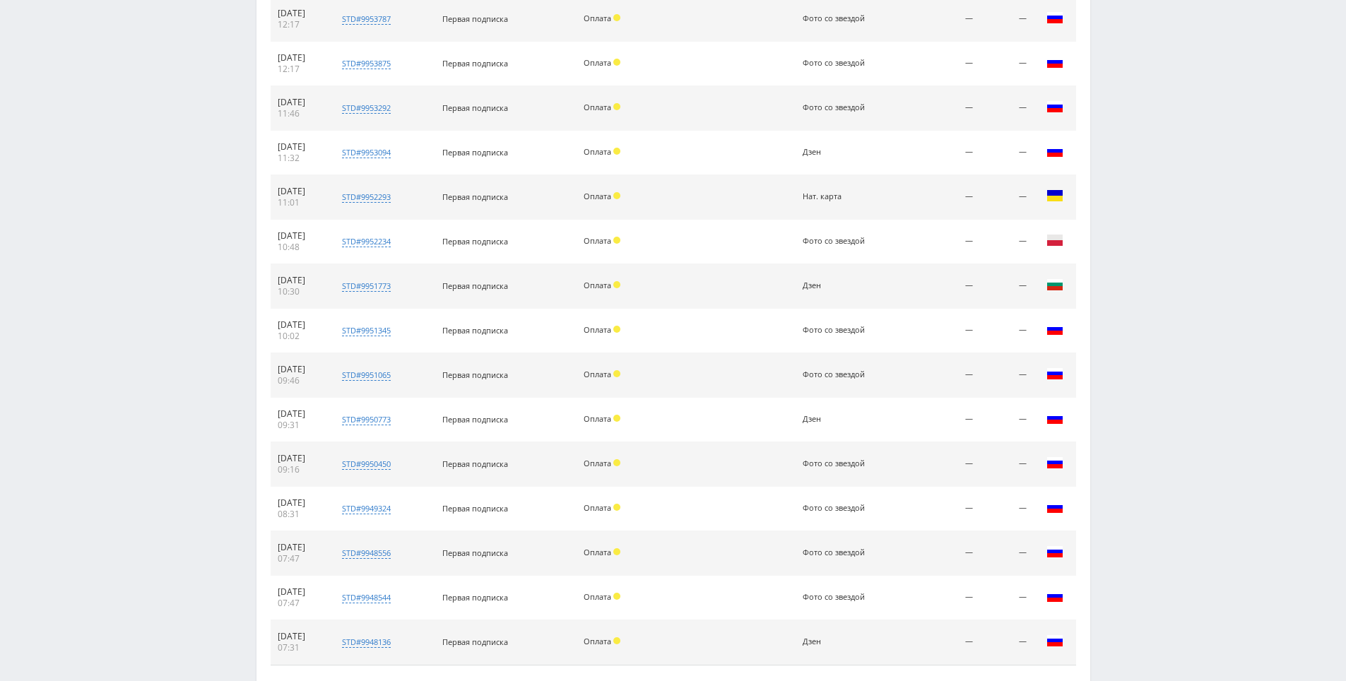
drag, startPoint x: 1144, startPoint y: 424, endPoint x: 1014, endPoint y: 495, distance: 148.3
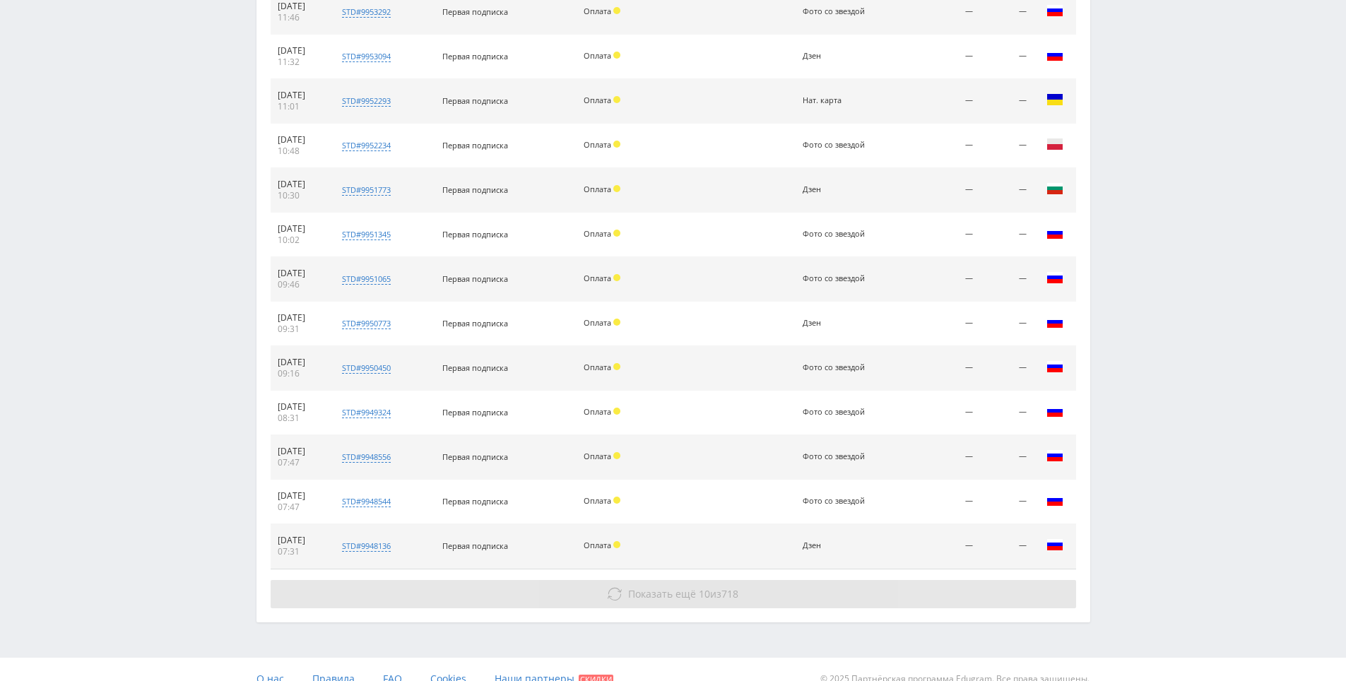
click at [914, 591] on button "Показать ещё 10 из 718" at bounding box center [674, 594] width 806 height 28
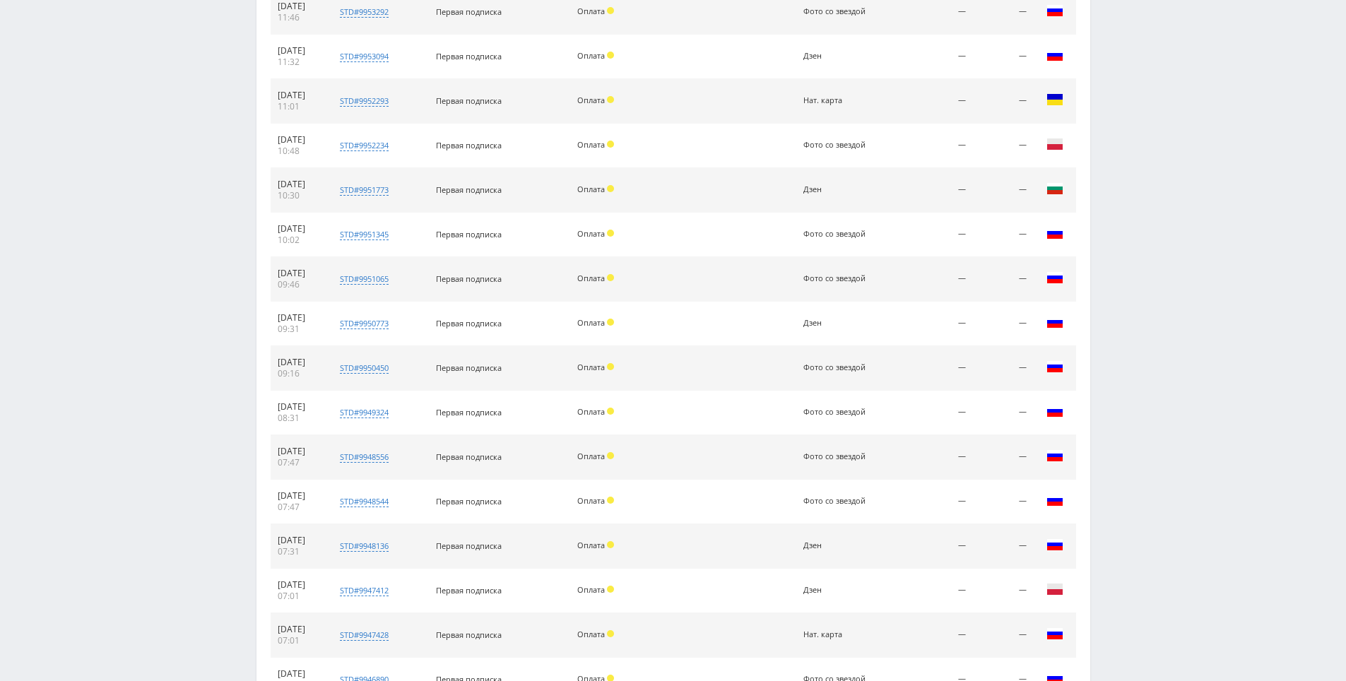
click at [1179, 322] on div "Telegram-канал Инструменты База знаний Ваш менеджер: Alex Alex Online @edugram_…" at bounding box center [673, 107] width 1346 height 2078
drag, startPoint x: 1179, startPoint y: 322, endPoint x: 1167, endPoint y: 266, distance: 57.3
click at [1167, 266] on div "Telegram-канал Инструменты База знаний Ваш менеджер: Alex Alex Online @edugram_…" at bounding box center [673, 107] width 1346 height 2078
click at [1167, 265] on div "Telegram-канал Инструменты База знаний Ваш менеджер: Alex Alex Online @edugram_…" at bounding box center [673, 107] width 1346 height 2078
click at [1149, 187] on div "Telegram-канал Инструменты База знаний Ваш менеджер: Alex Alex Online @edugram_…" at bounding box center [673, 107] width 1346 height 2078
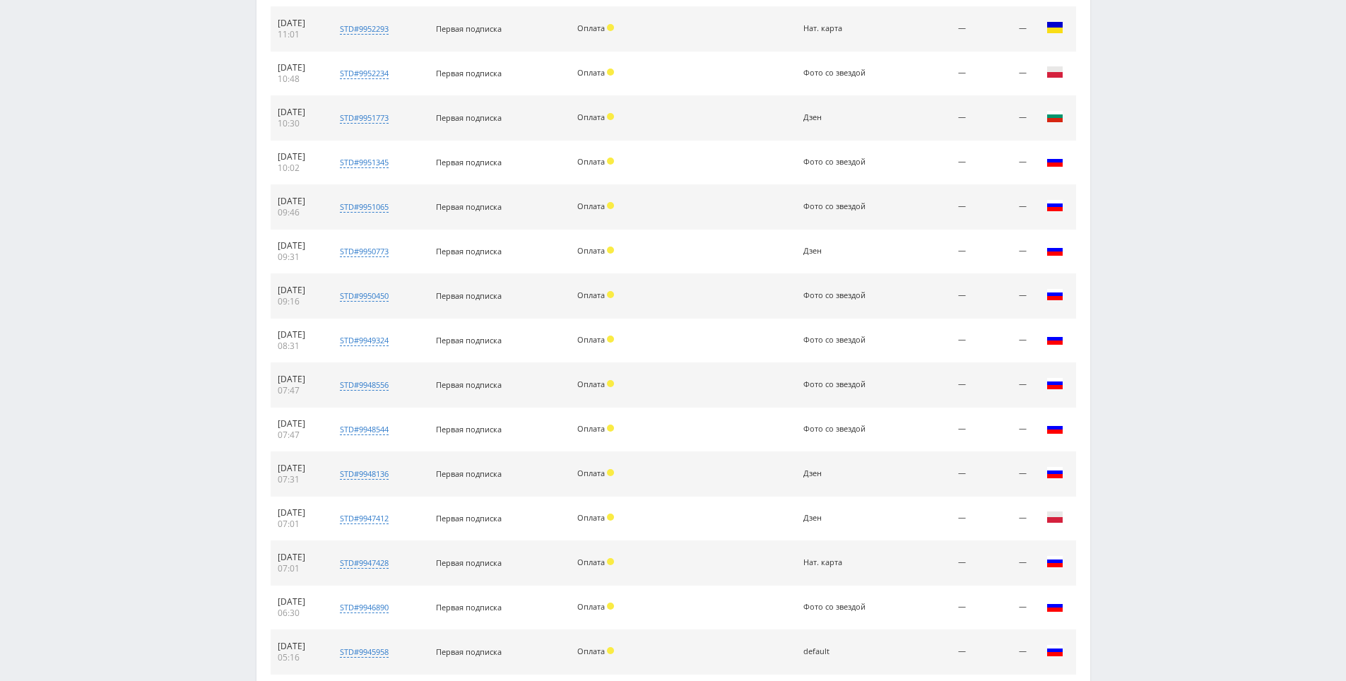
drag, startPoint x: 1146, startPoint y: 323, endPoint x: 1146, endPoint y: 333, distance: 9.9
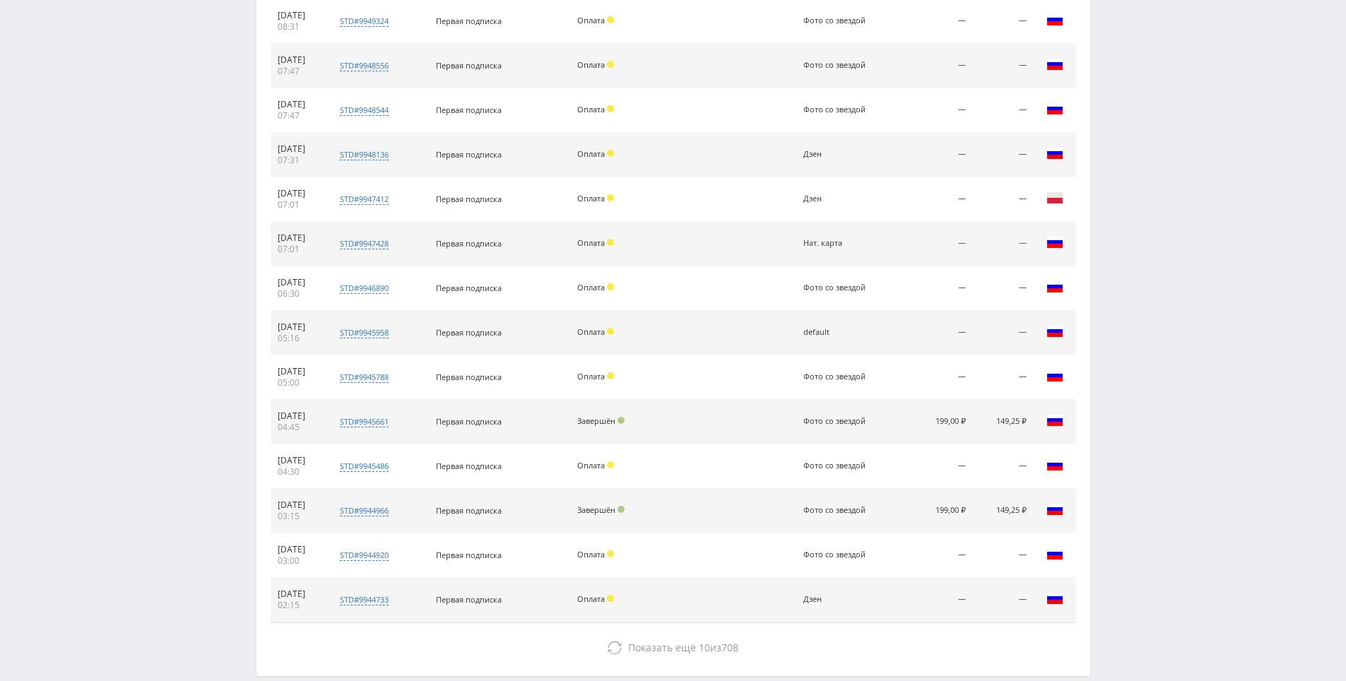
scroll to position [1396, 0]
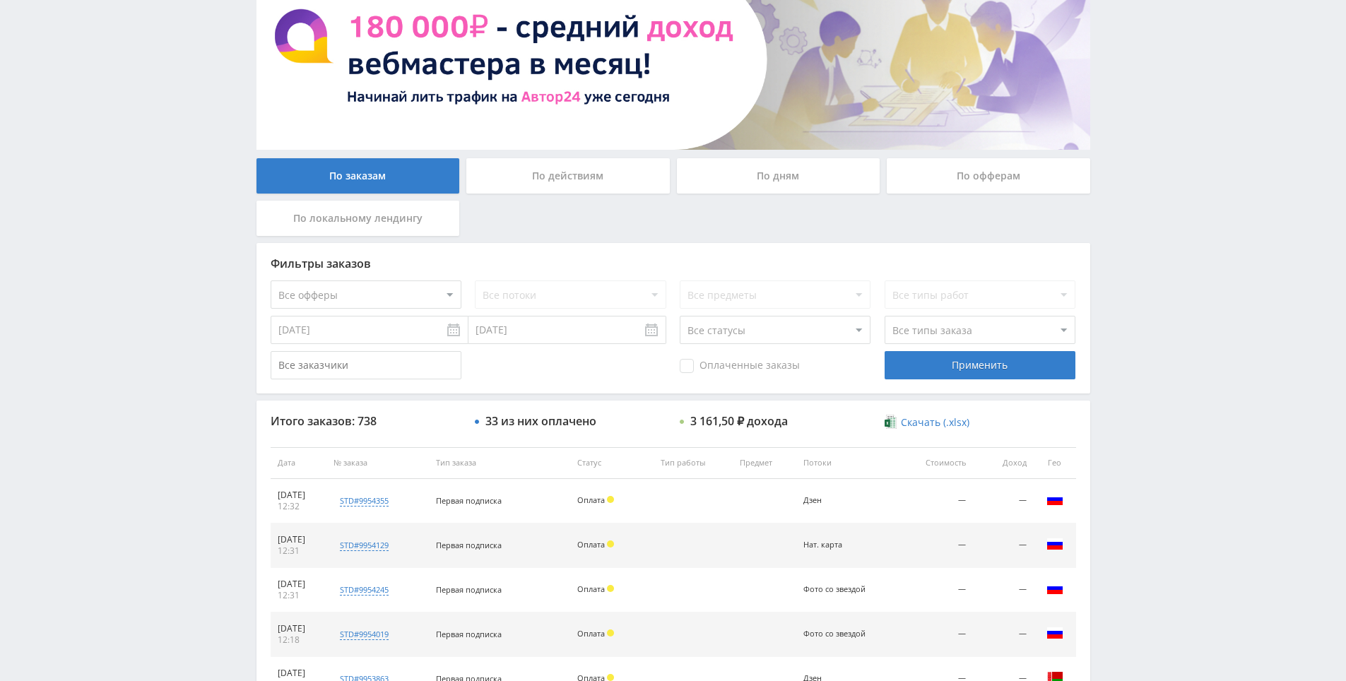
scroll to position [0, 0]
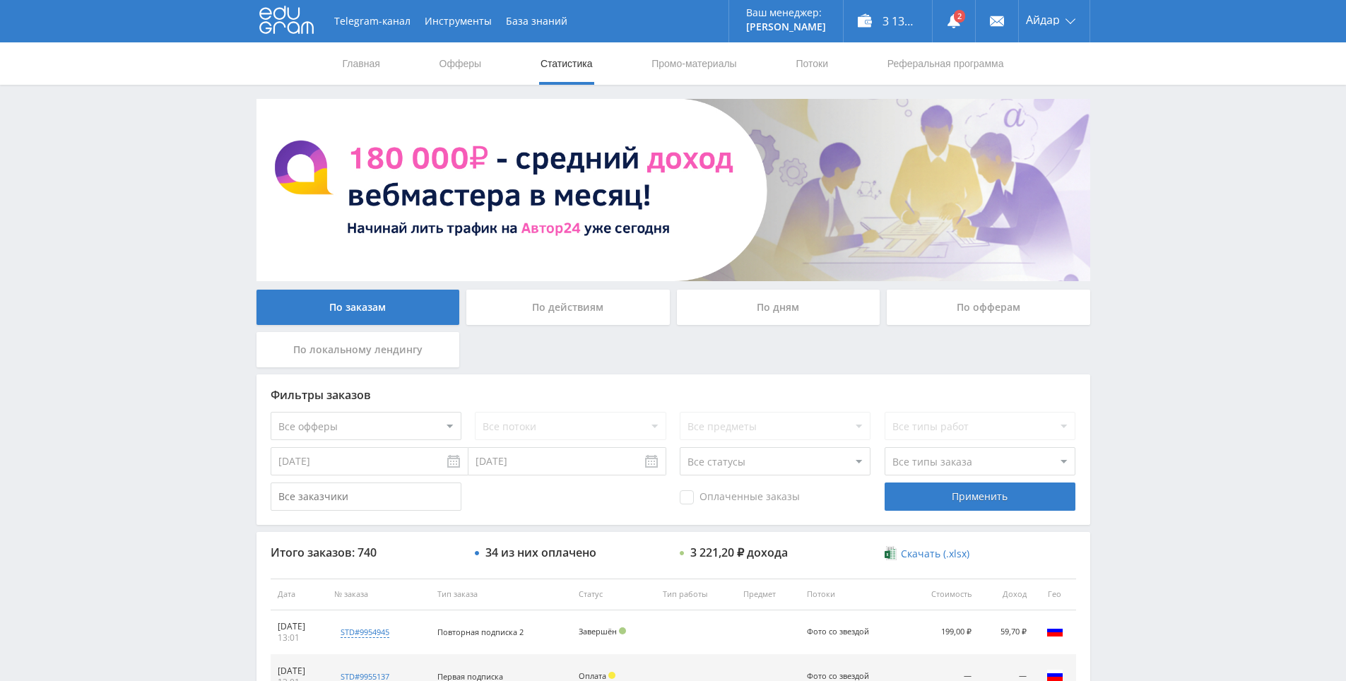
scroll to position [353, 0]
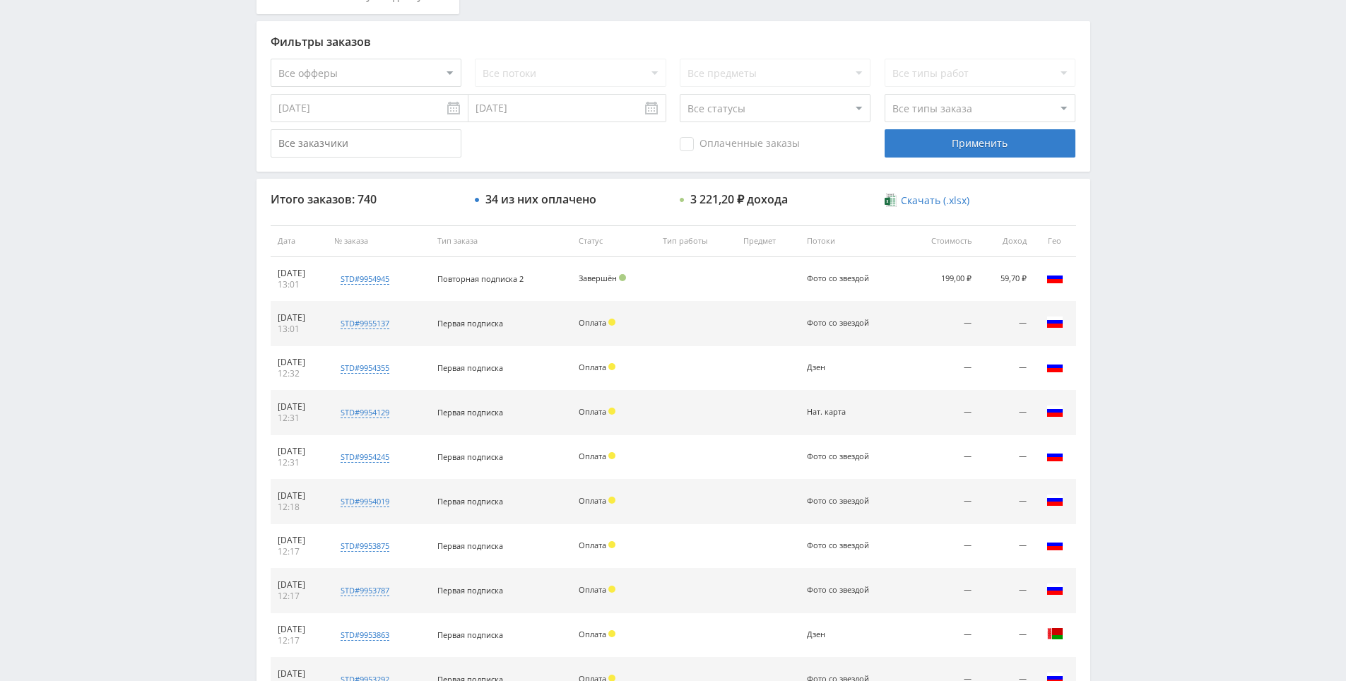
drag, startPoint x: 1168, startPoint y: 345, endPoint x: 1139, endPoint y: 197, distance: 150.5
click at [1138, 194] on div "Telegram-канал Инструменты База знаний Ваш менеджер: [PERSON_NAME] Online @edug…" at bounding box center [673, 240] width 1346 height 1187
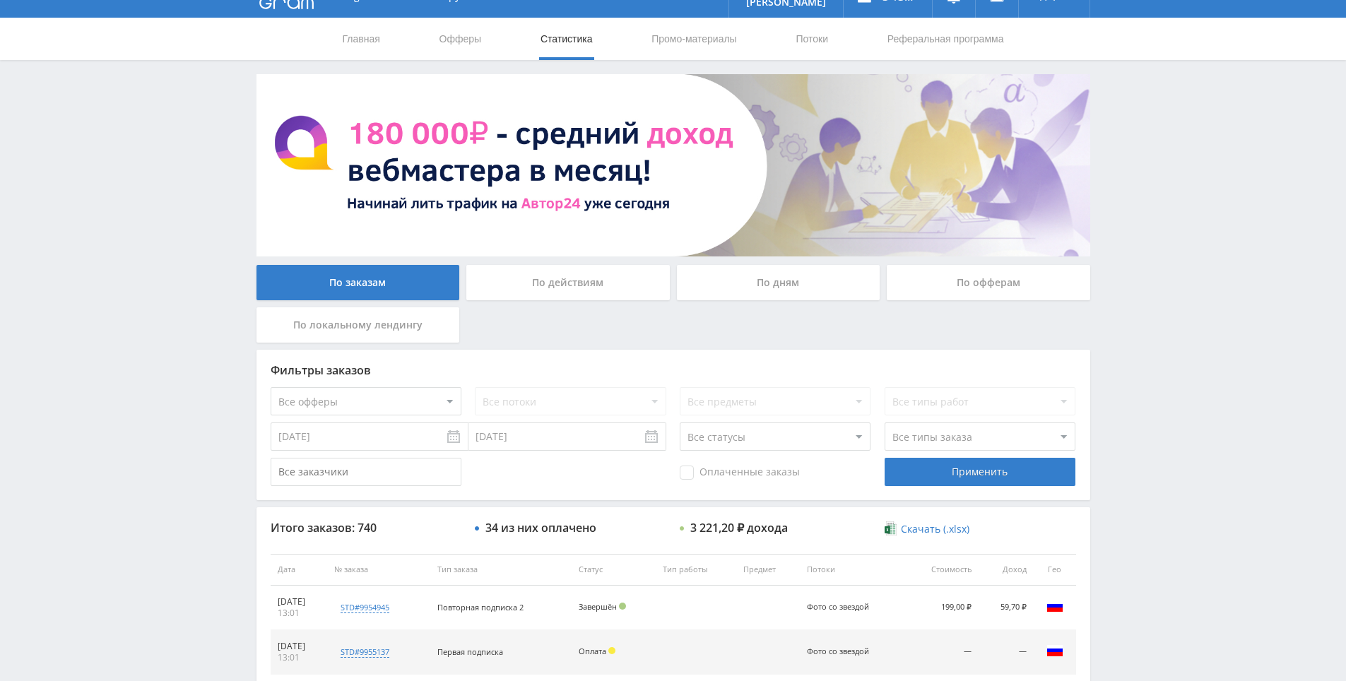
scroll to position [0, 0]
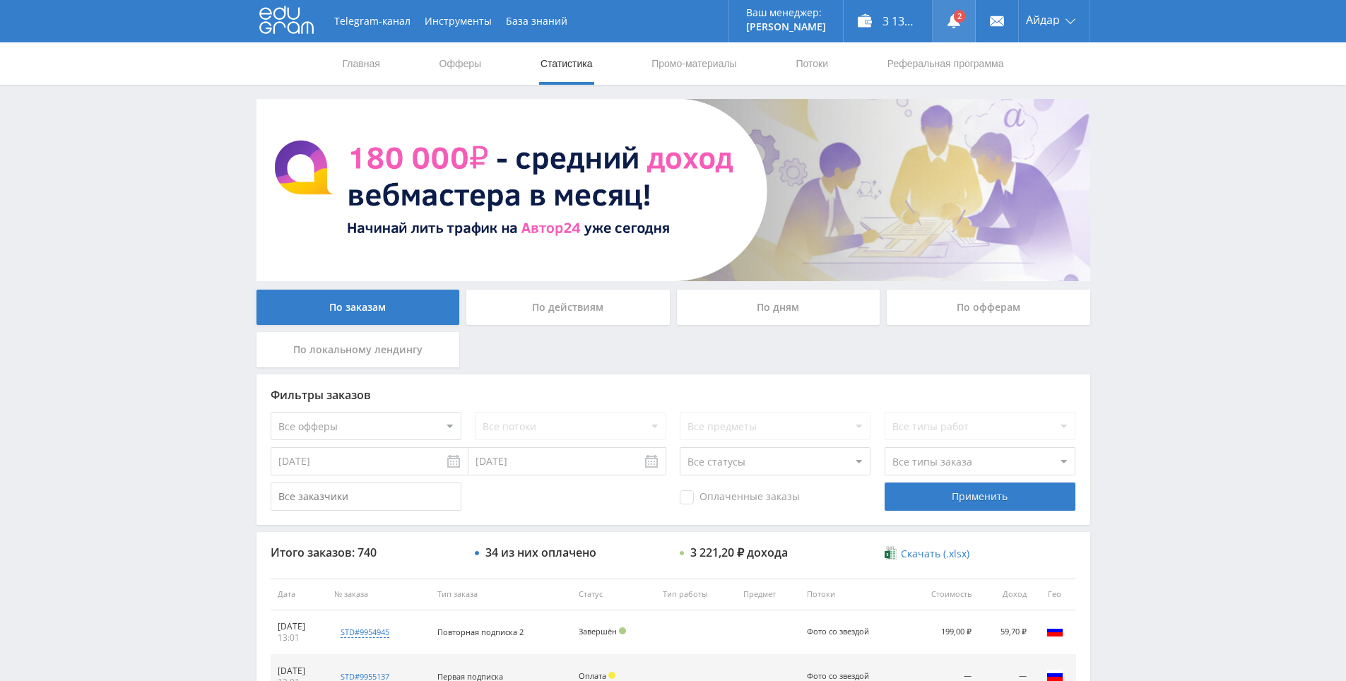
click at [954, 21] on use at bounding box center [954, 21] width 13 height 14
drag, startPoint x: 1177, startPoint y: 339, endPoint x: 1118, endPoint y: 196, distance: 155.0
drag, startPoint x: 1220, startPoint y: 311, endPoint x: 1199, endPoint y: 144, distance: 168.1
click at [1194, 219] on div "Telegram-канал Инструменты База знаний Ваш менеджер: Alex Alex Online @edugram_…" at bounding box center [673, 593] width 1346 height 1187
